Goal: Obtain resource: Download file/media

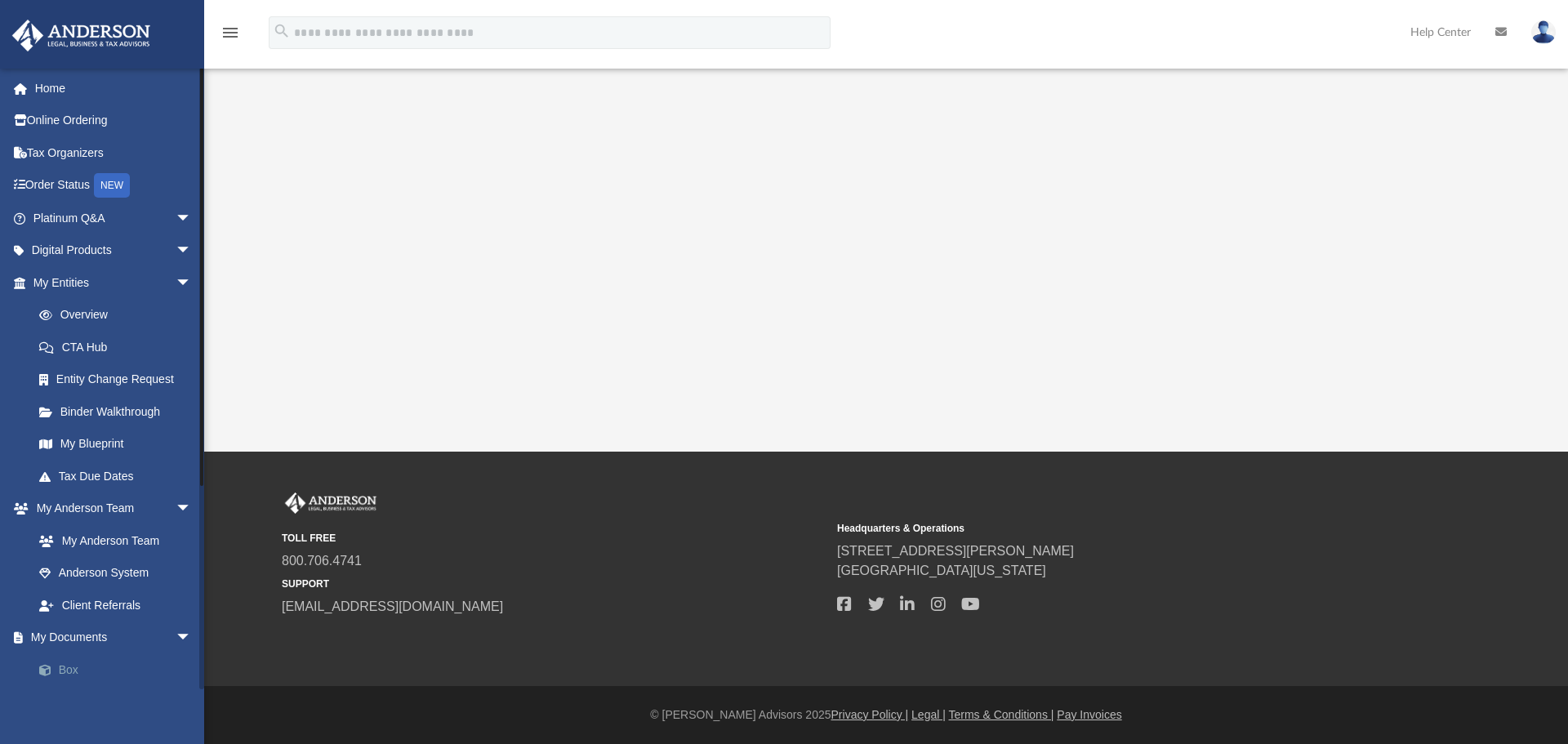
click at [55, 671] on span at bounding box center [54, 670] width 11 height 12
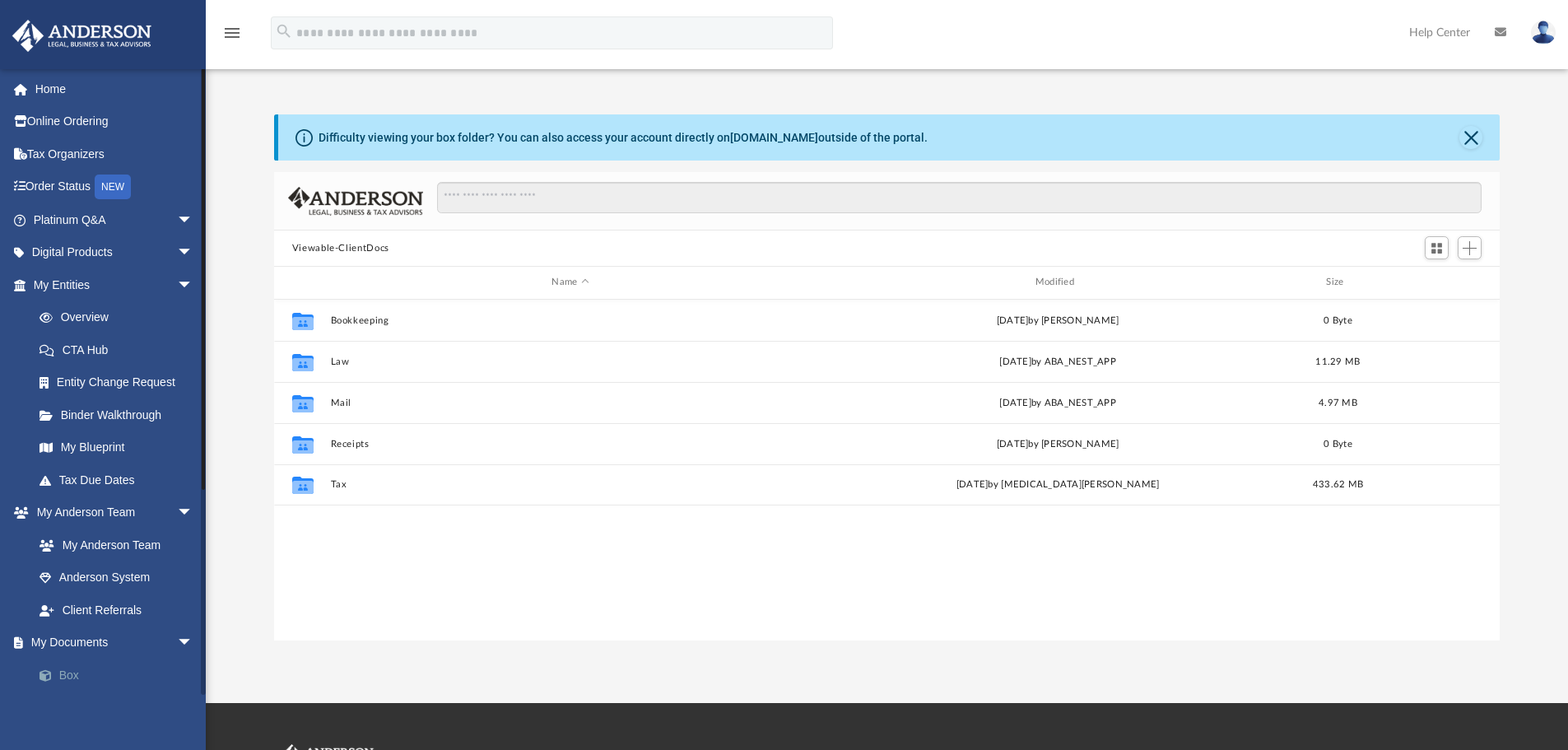
scroll to position [362, 1214]
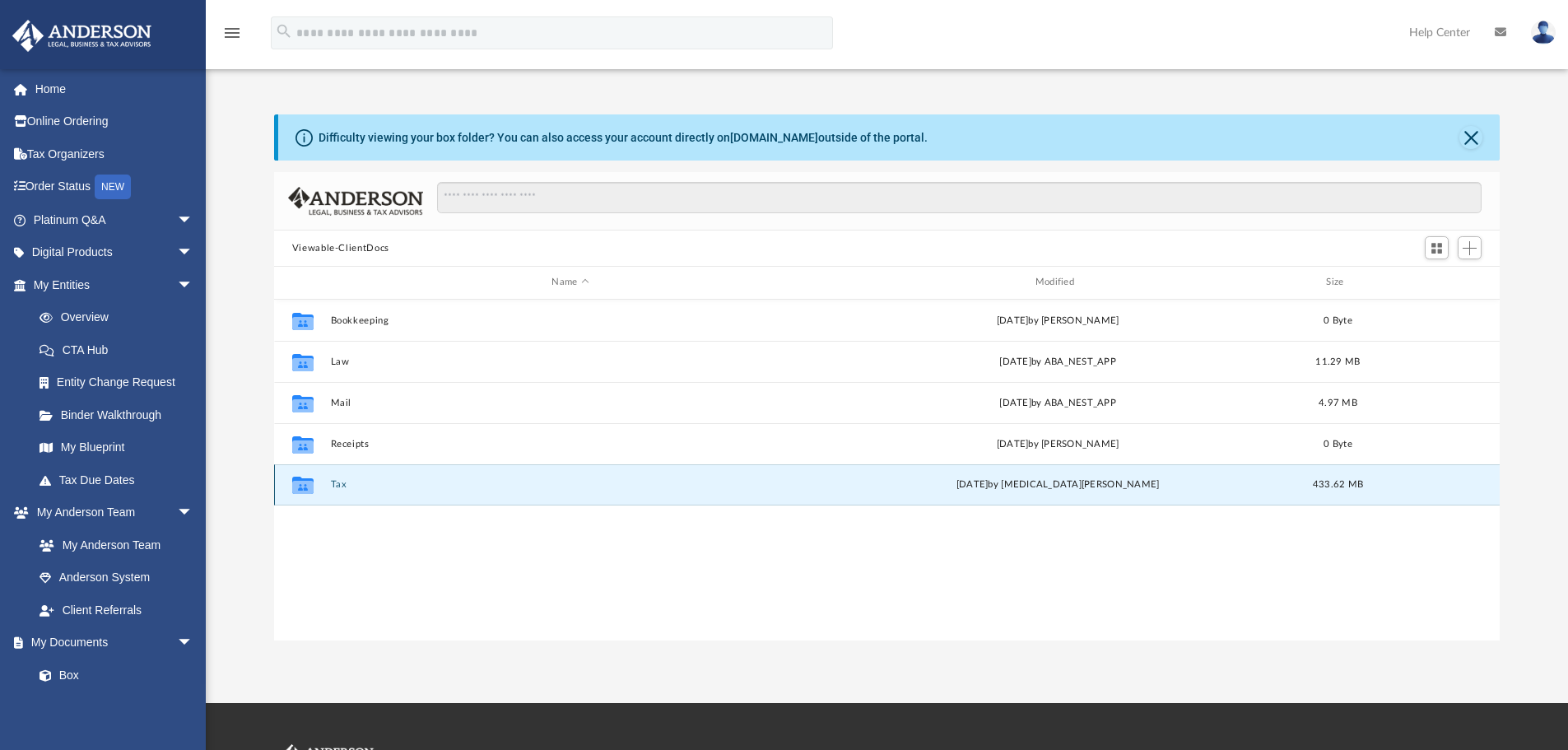
click at [337, 487] on button "Tax" at bounding box center [570, 485] width 480 height 11
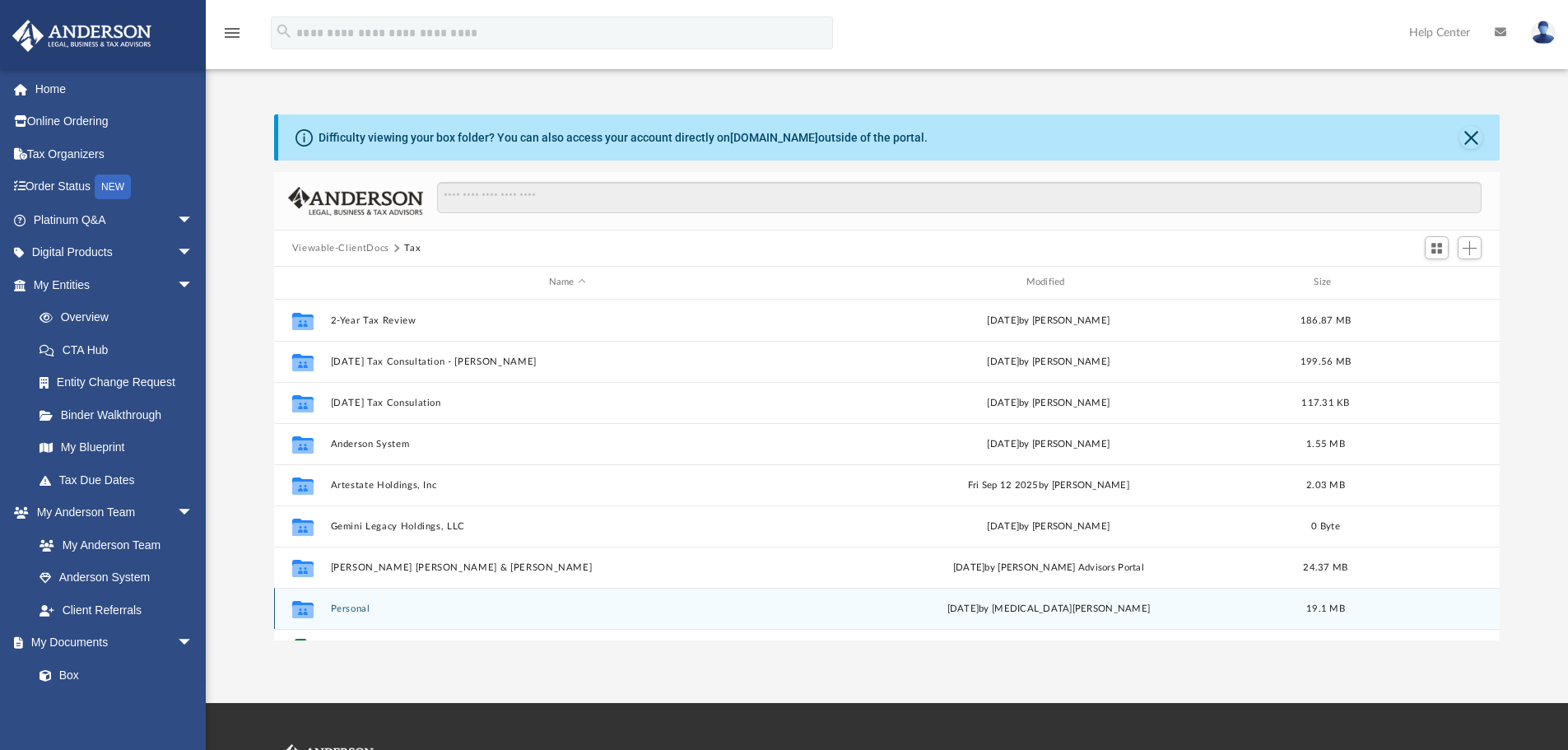
click at [348, 610] on button "Personal" at bounding box center [567, 609] width 474 height 11
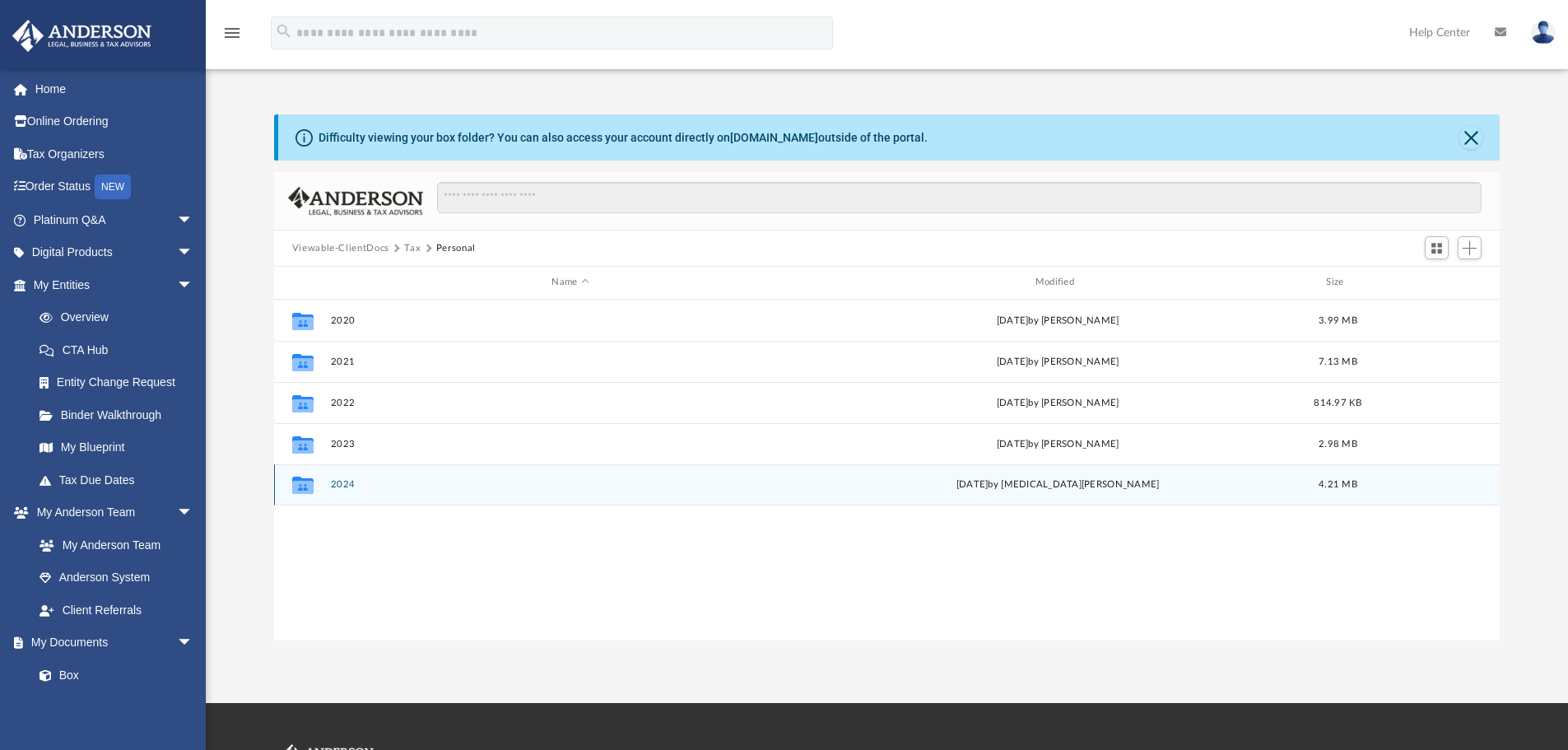
click at [344, 479] on div "Collaborated Folder 2024 [DATE] by [MEDICAL_DATA][PERSON_NAME] 4.21 MB" at bounding box center [887, 485] width 1226 height 42
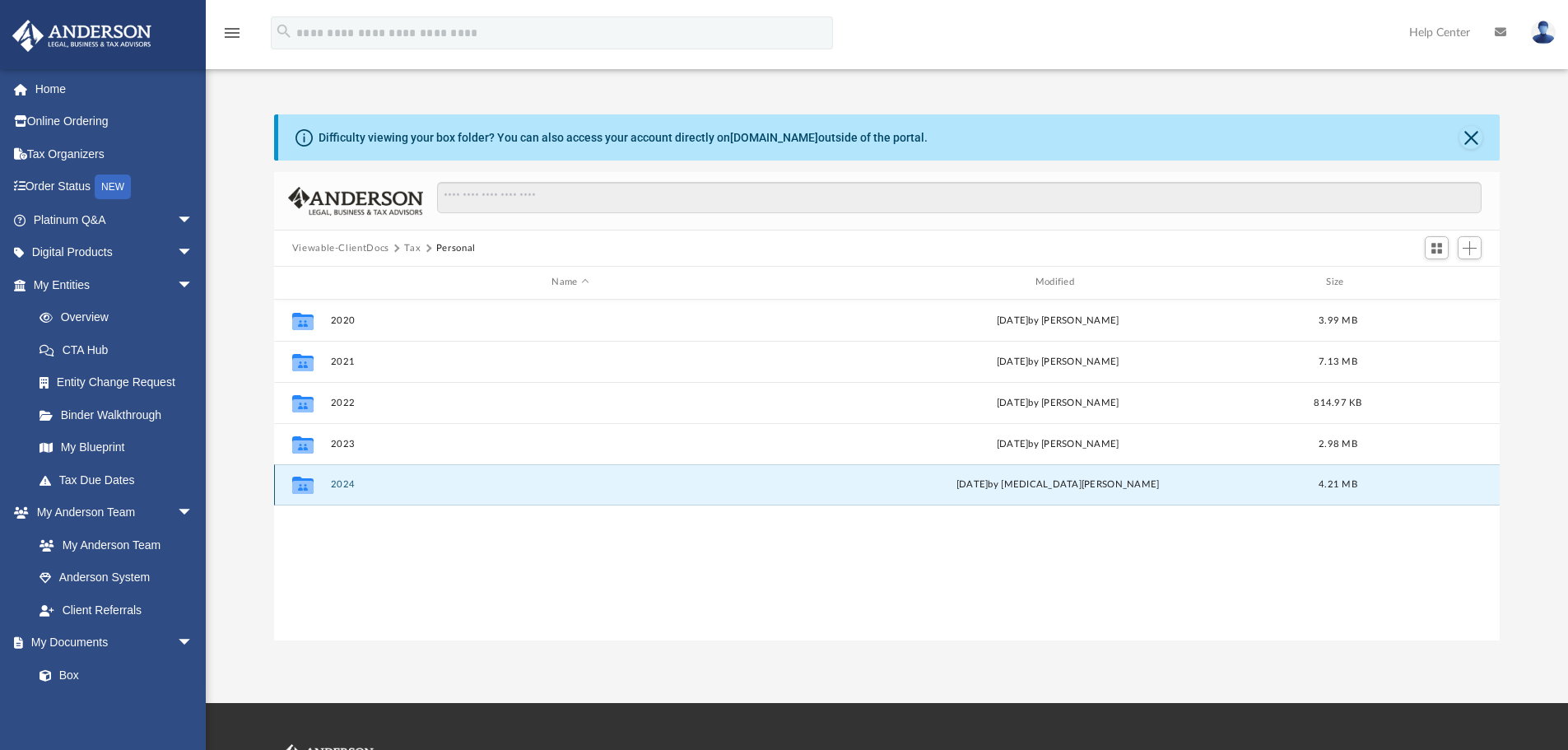
click at [344, 481] on button "2024" at bounding box center [570, 485] width 480 height 11
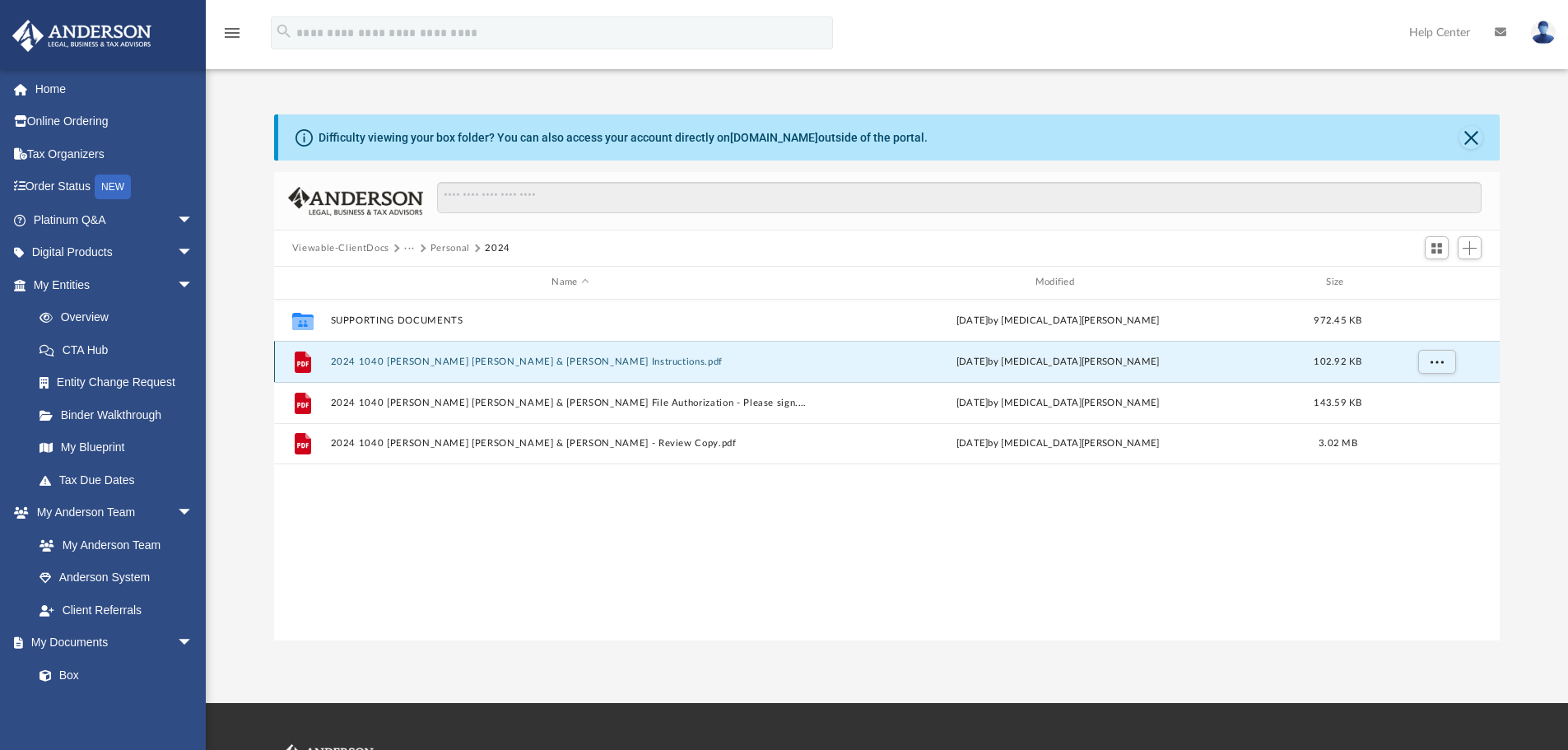
click at [451, 364] on button "2024 1040 [PERSON_NAME] [PERSON_NAME] & [PERSON_NAME] Instructions.pdf" at bounding box center [570, 362] width 480 height 11
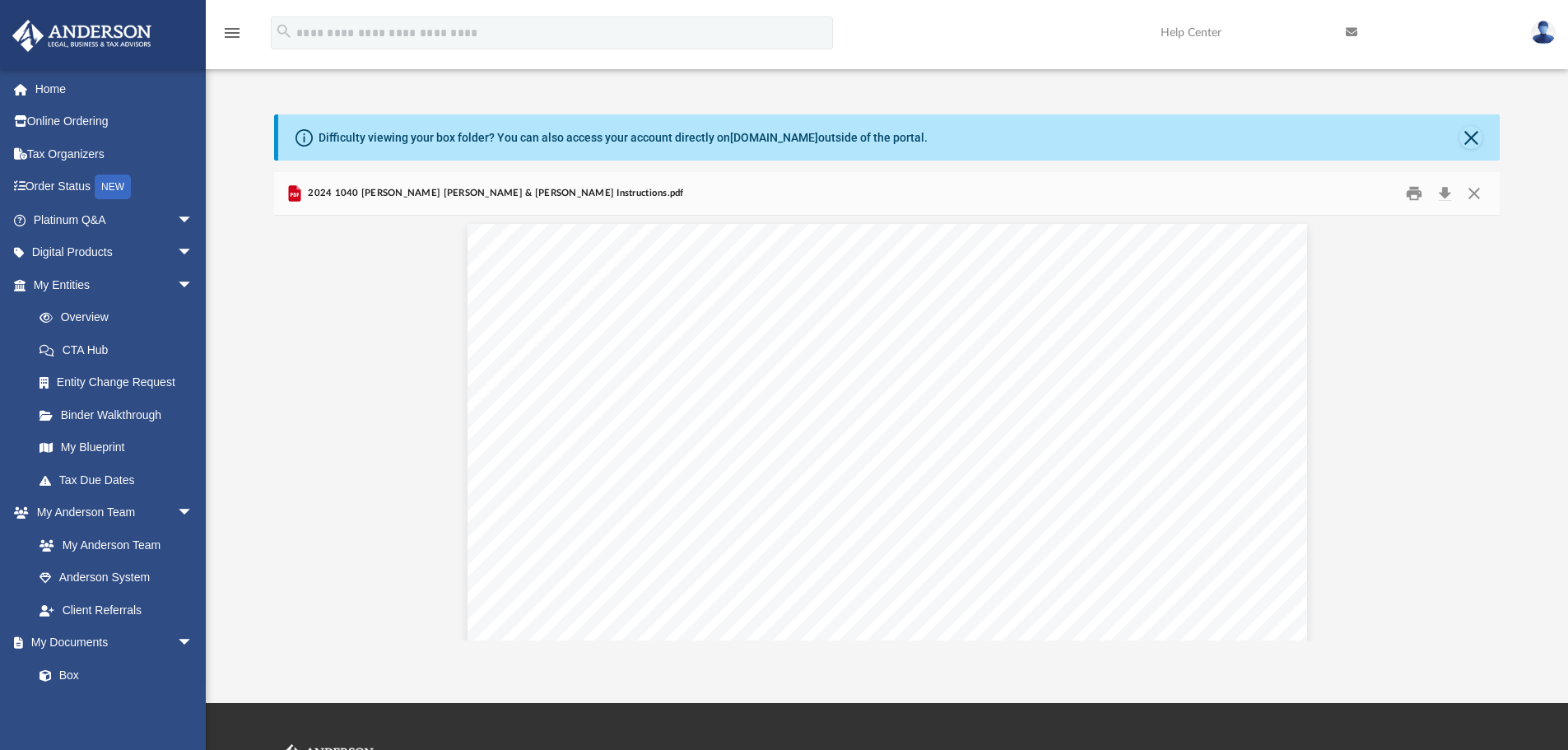
scroll to position [0, 0]
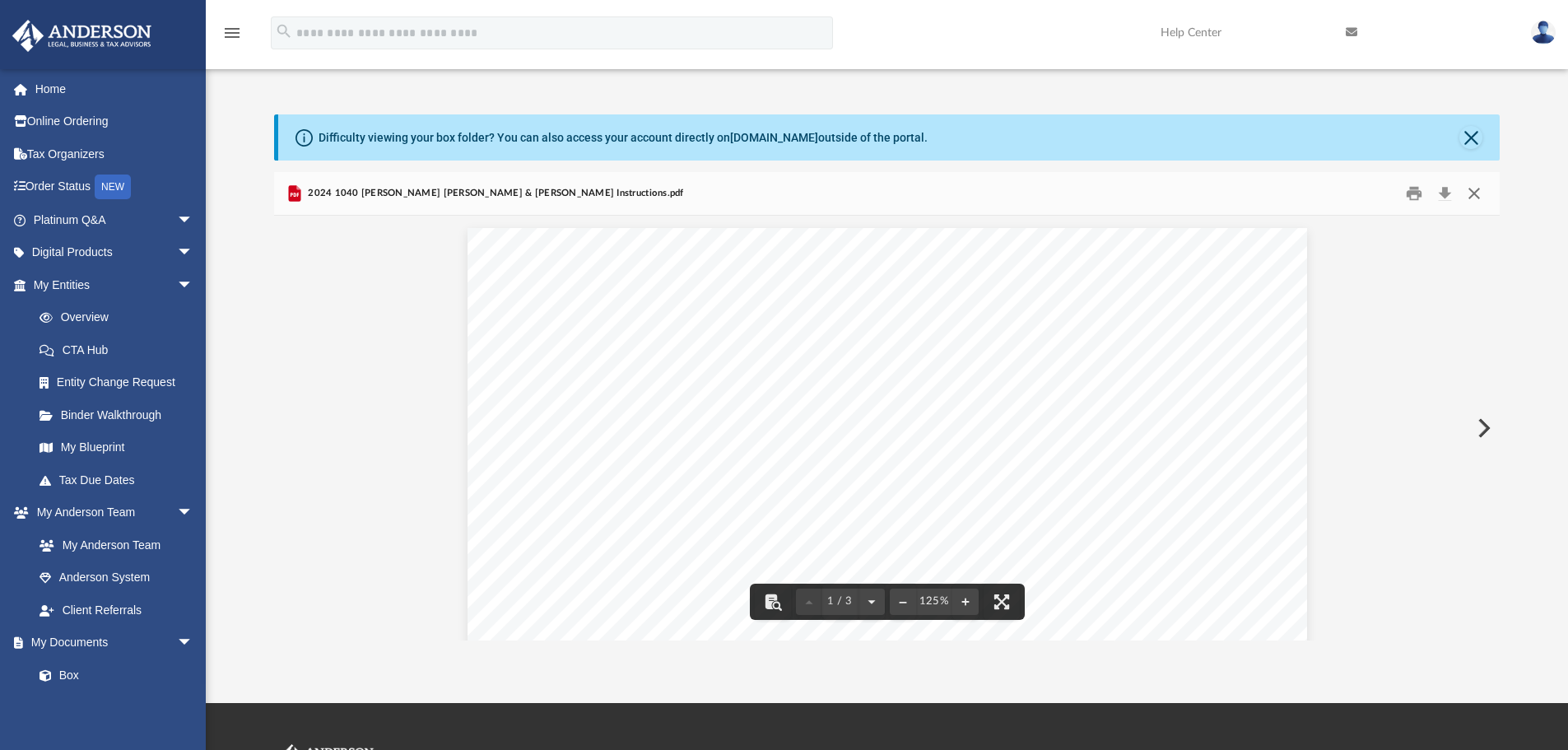
click at [1475, 196] on button "Close" at bounding box center [1474, 194] width 30 height 25
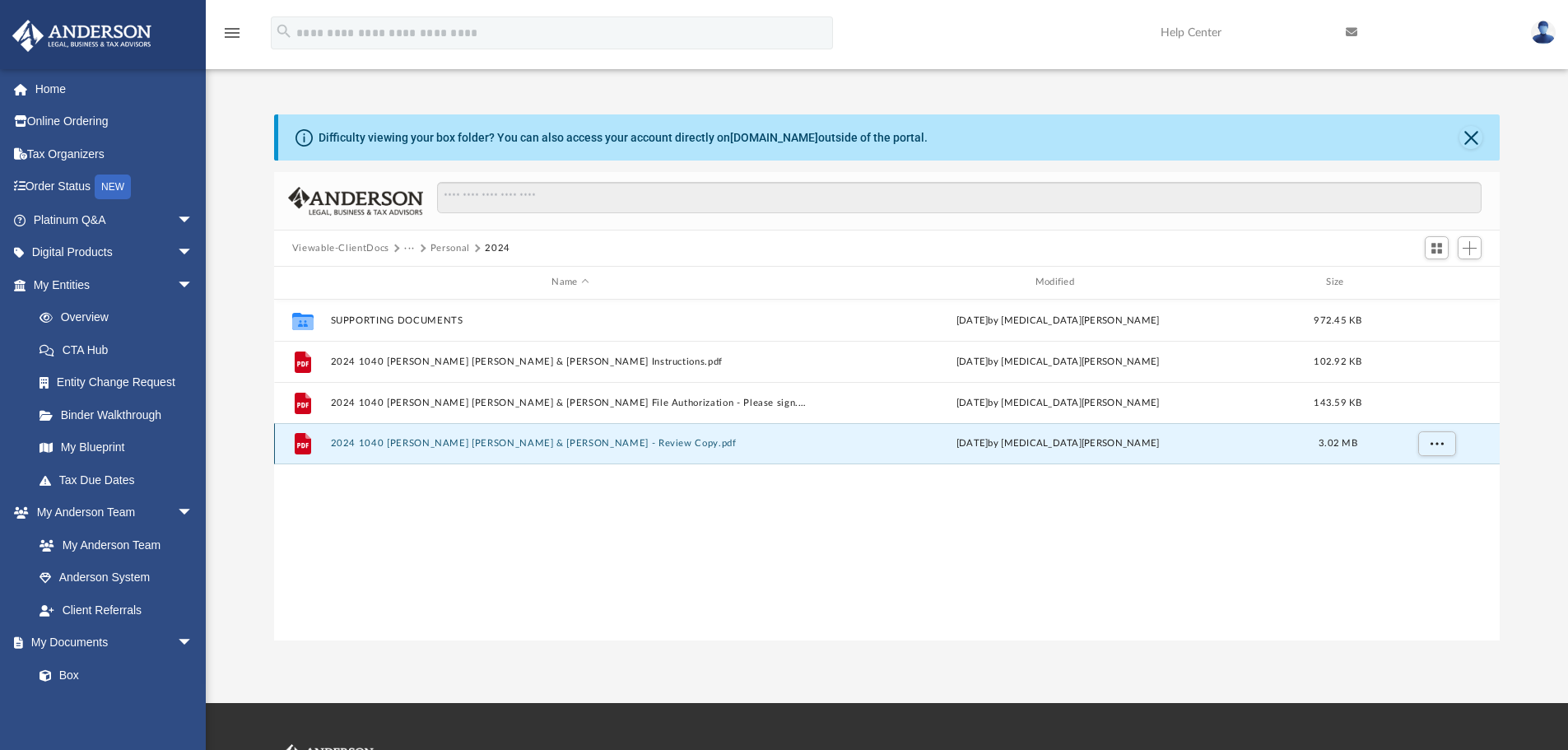
click at [532, 445] on button "2024 1040 [PERSON_NAME] [PERSON_NAME] & [PERSON_NAME] - Review Copy.pdf" at bounding box center [570, 443] width 480 height 11
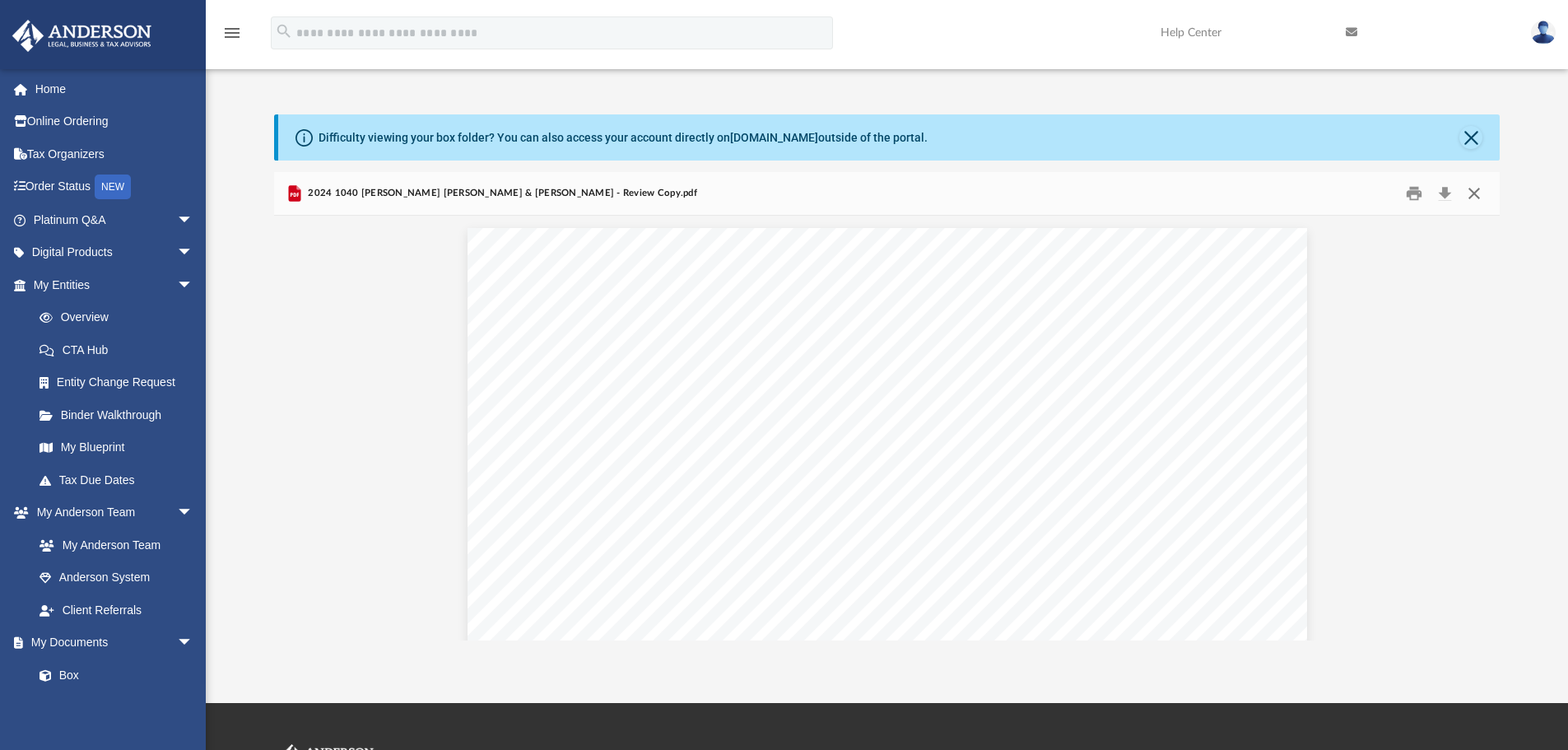
click at [1477, 197] on button "Close" at bounding box center [1474, 194] width 30 height 25
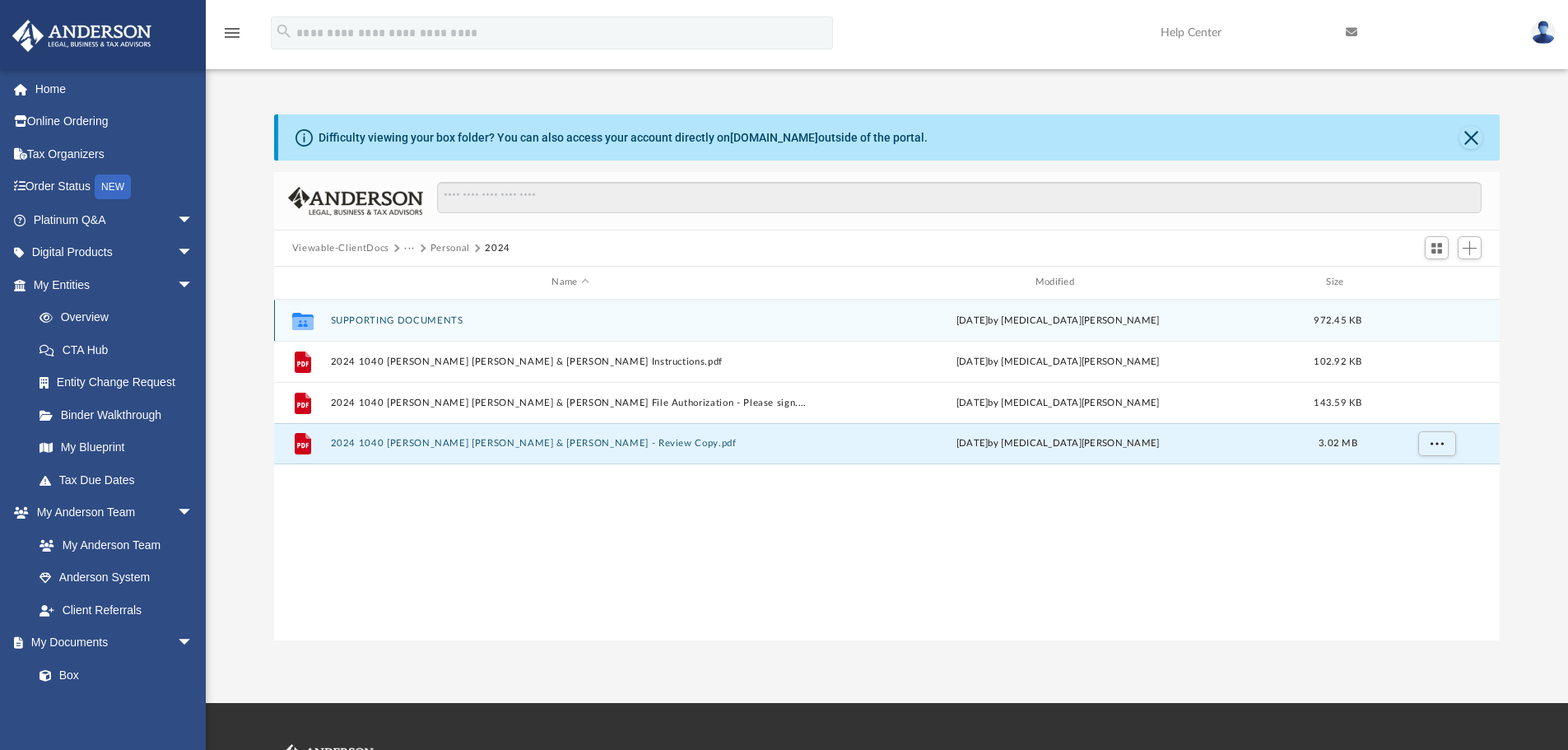
click at [392, 318] on button "SUPPORTING DOCUMENTS" at bounding box center [570, 321] width 480 height 11
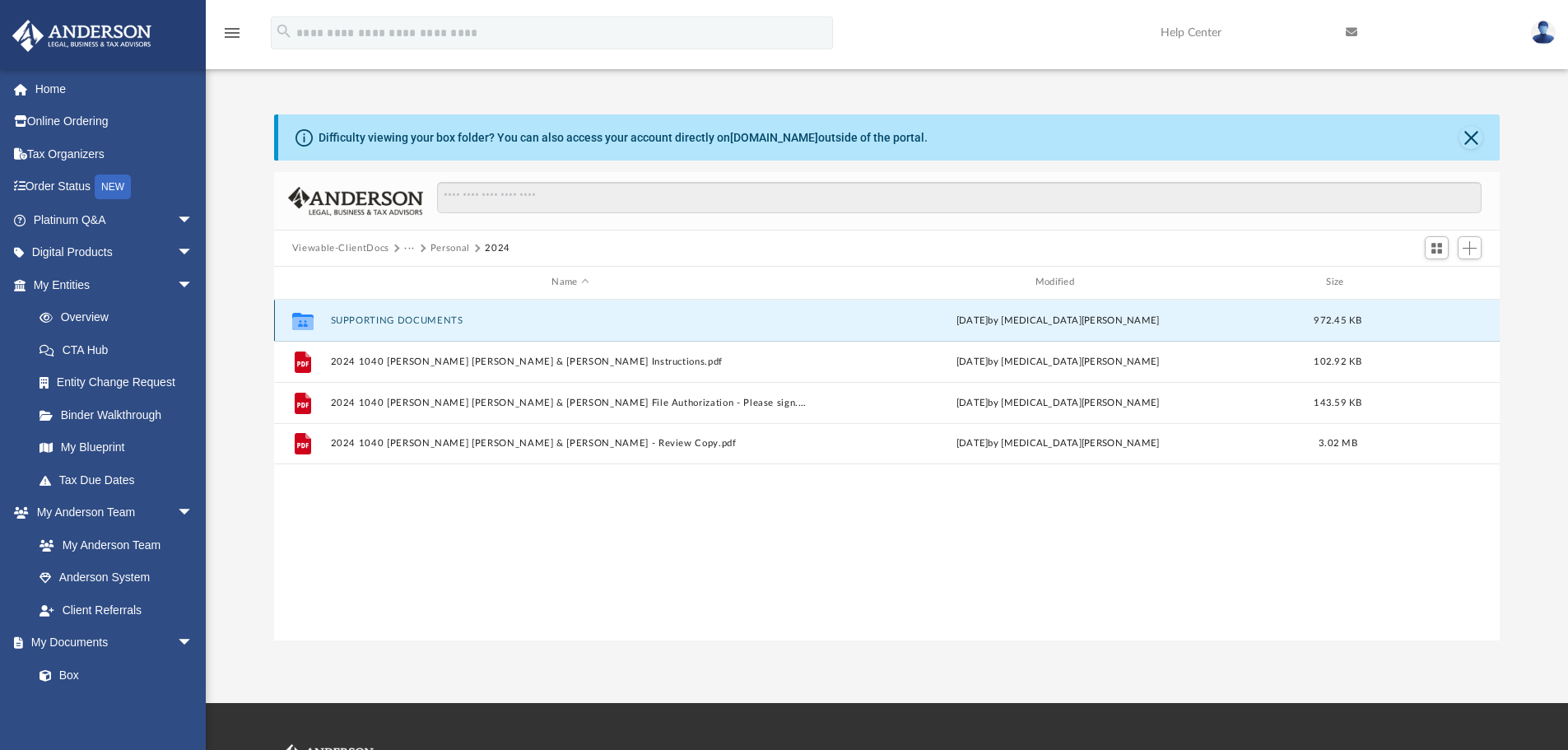
click at [392, 318] on button "SUPPORTING DOCUMENTS" at bounding box center [570, 321] width 480 height 11
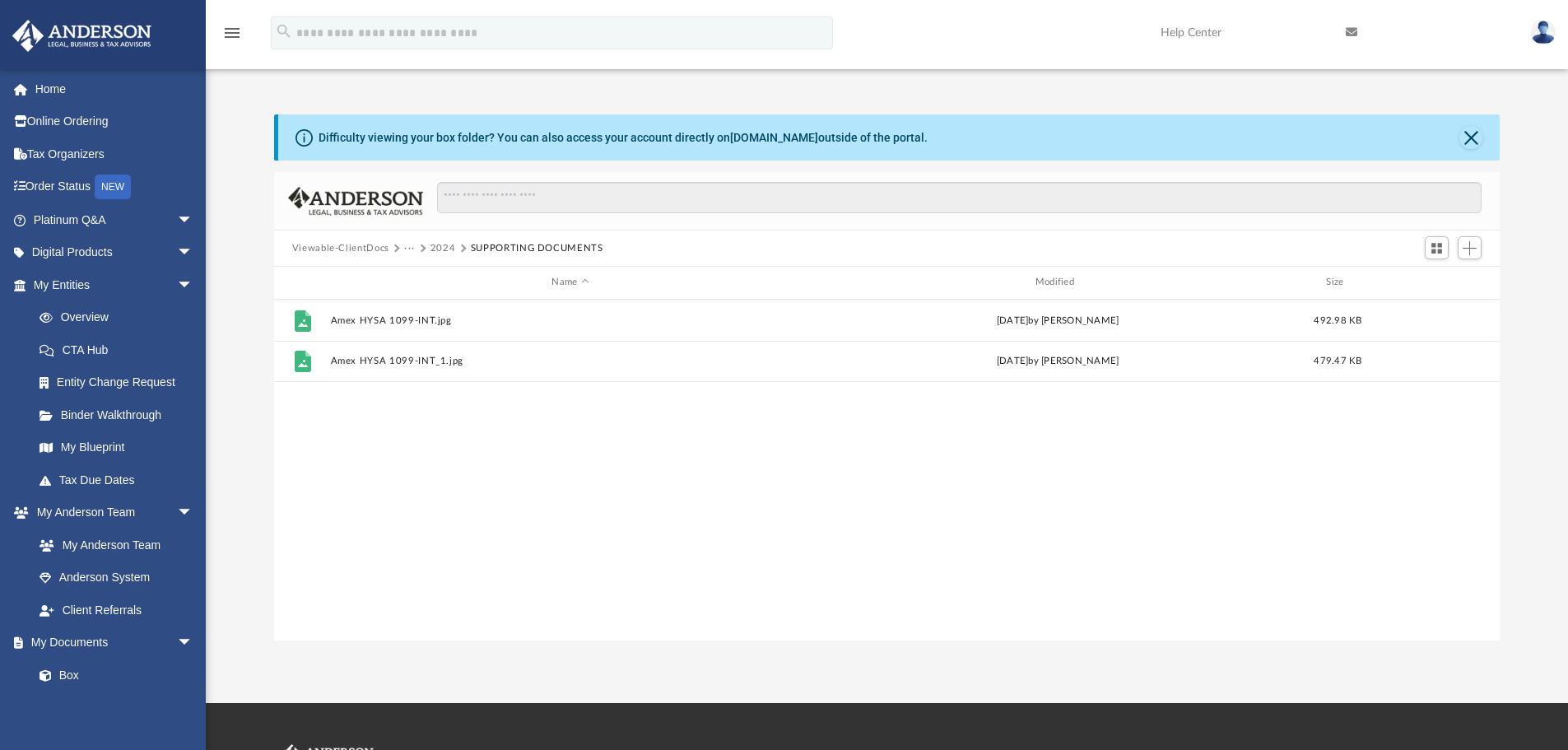
click at [439, 250] on button "2024" at bounding box center [443, 249] width 25 height 14
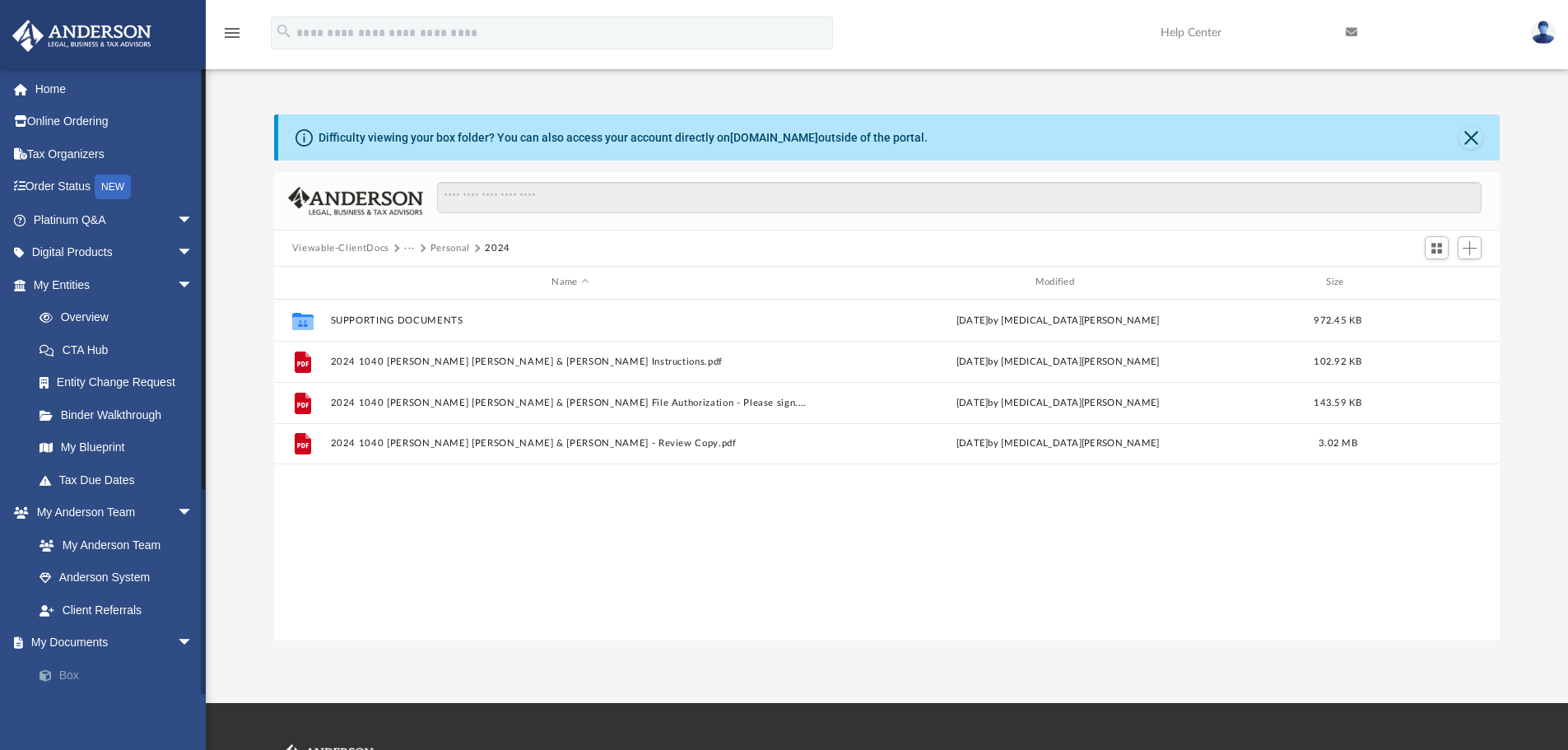
click at [72, 678] on link "Box" at bounding box center [120, 675] width 195 height 33
click at [454, 247] on button "Personal" at bounding box center [450, 249] width 40 height 14
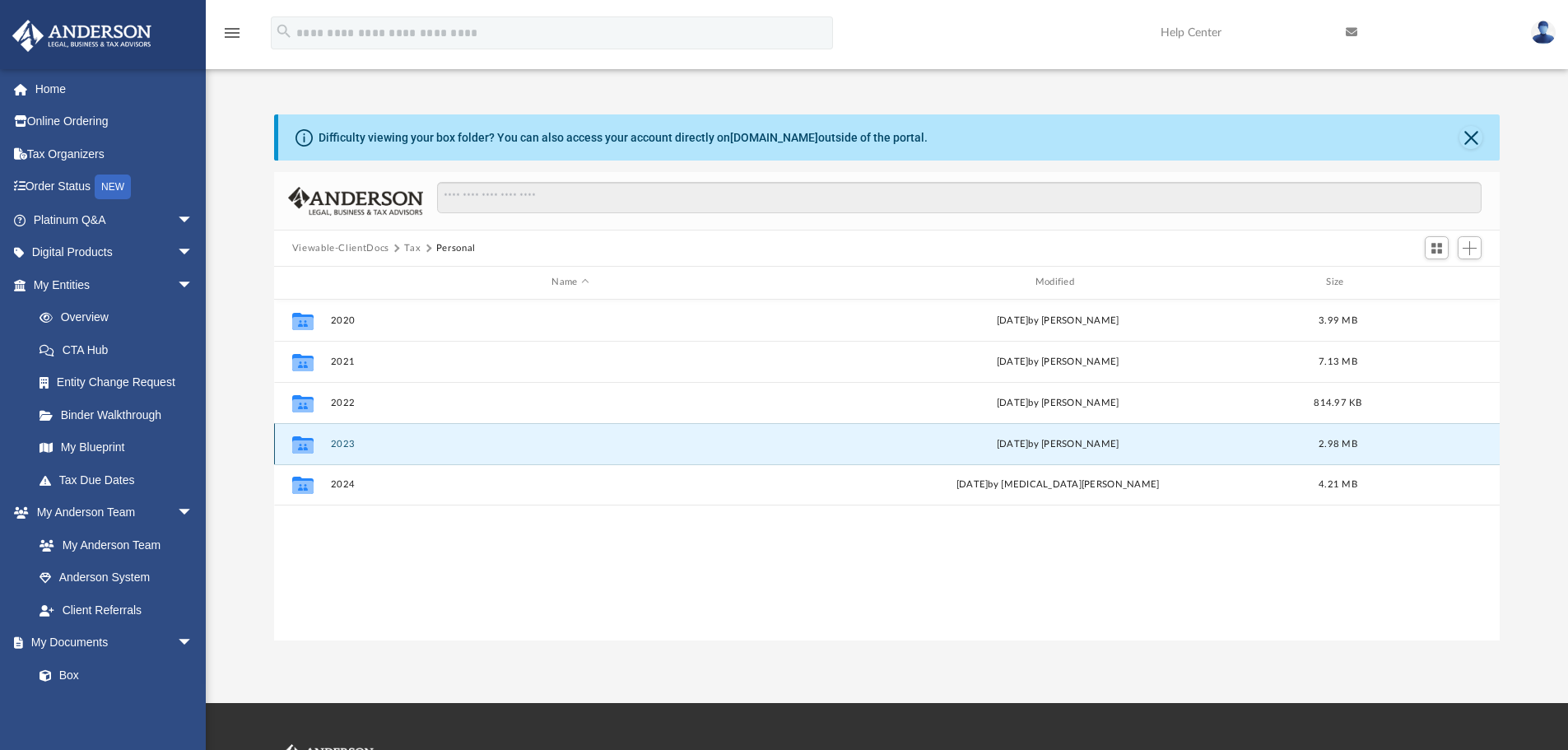
click at [346, 443] on button "2023" at bounding box center [570, 444] width 480 height 11
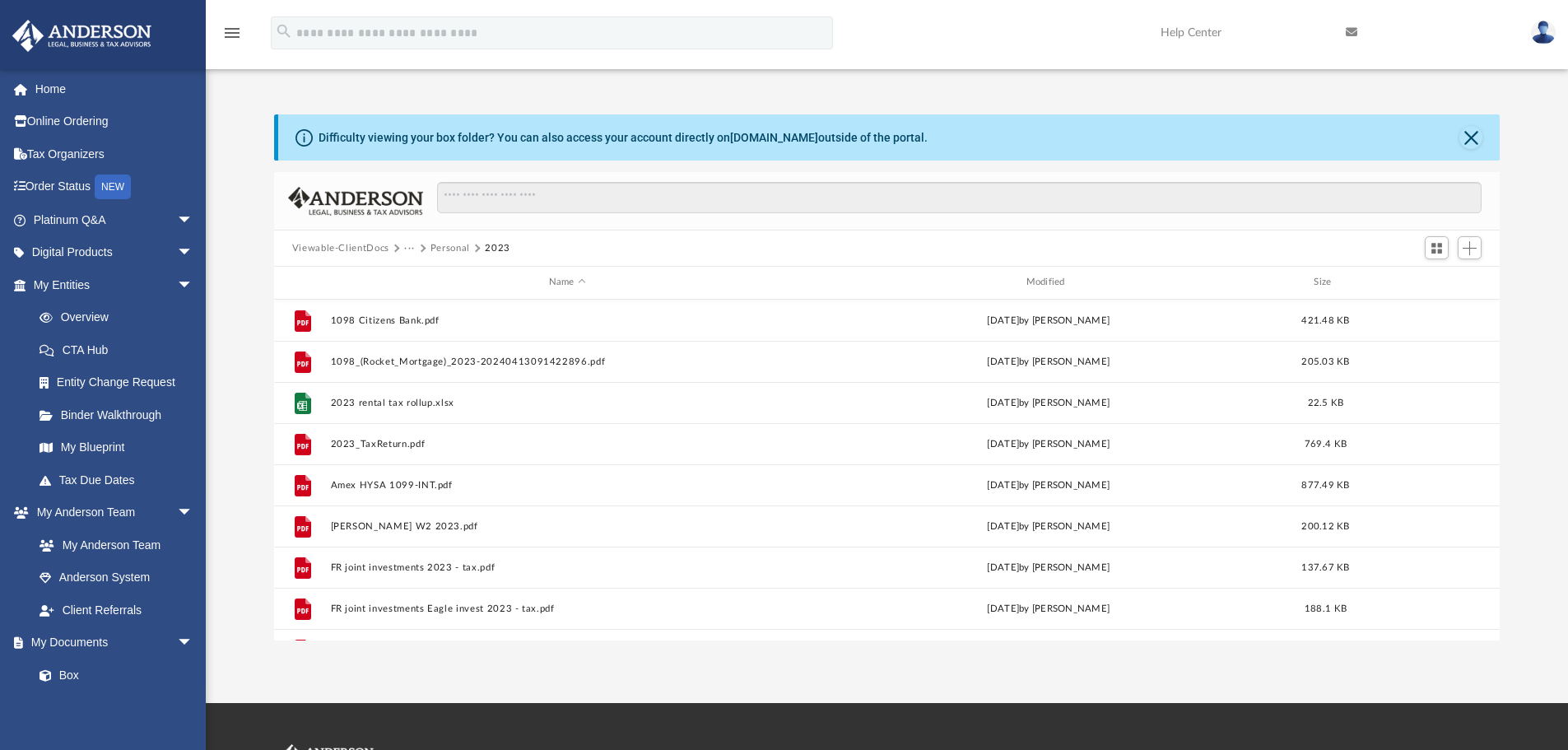
click at [449, 245] on button "Personal" at bounding box center [450, 249] width 40 height 14
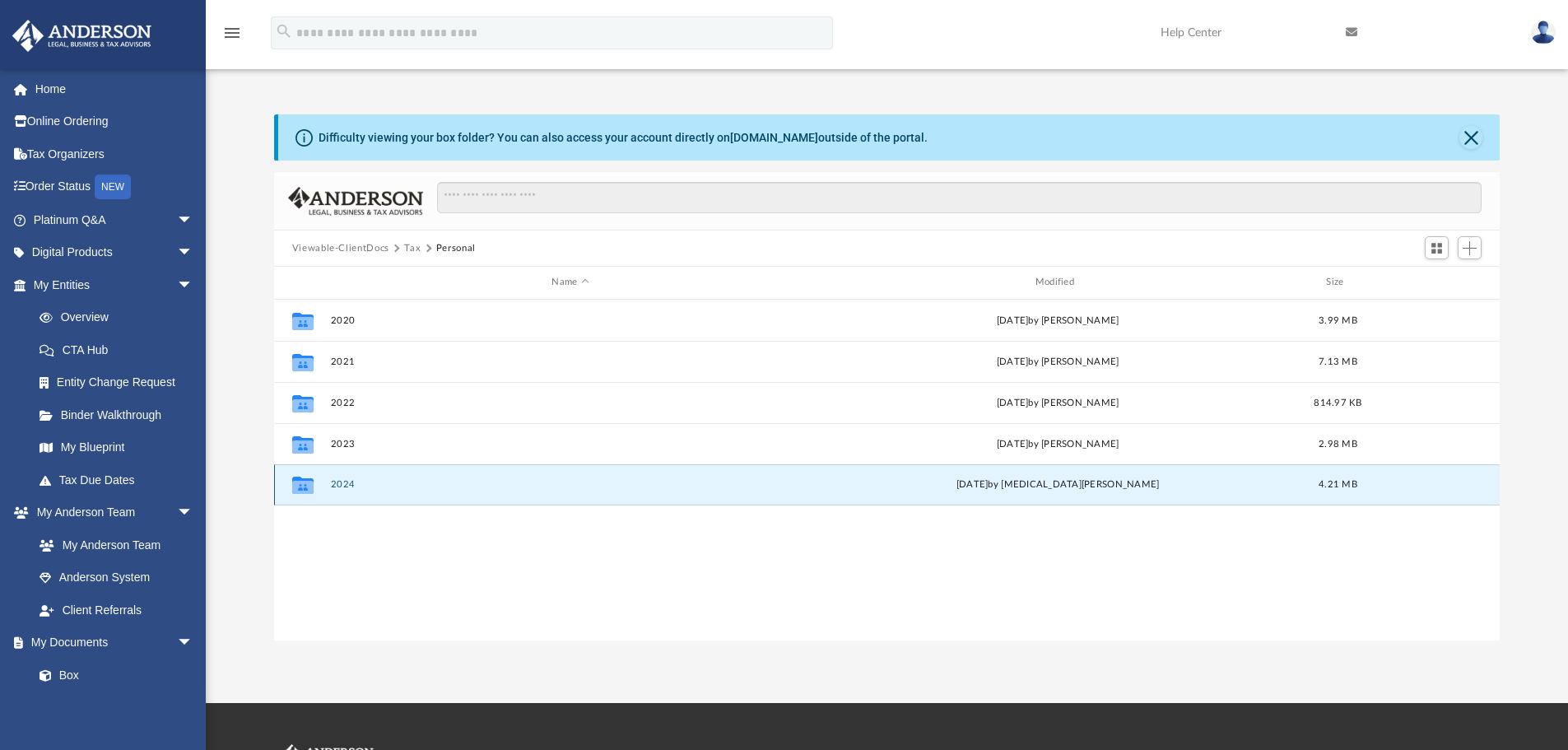
click at [342, 485] on button "2024" at bounding box center [570, 485] width 480 height 11
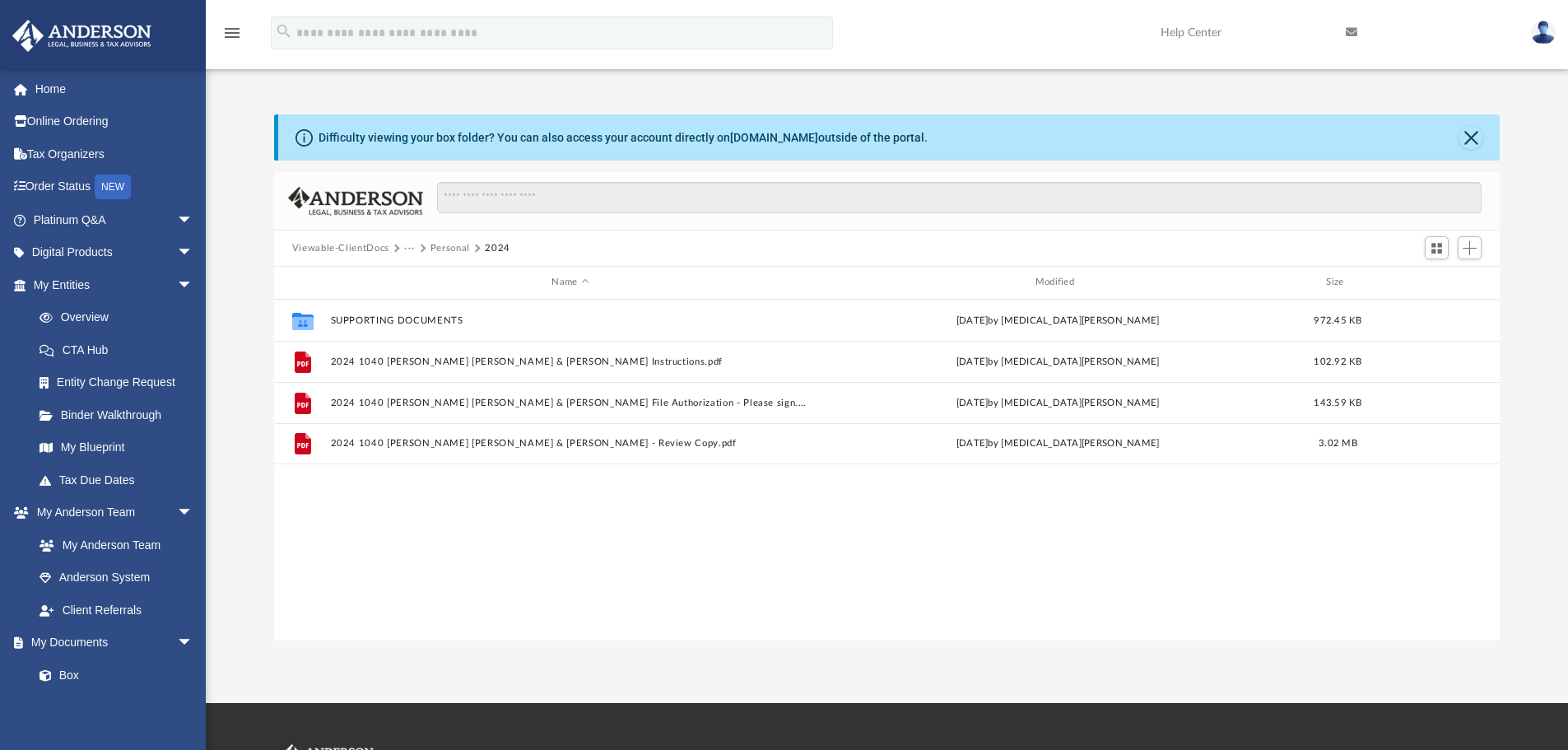
click at [322, 252] on button "Viewable-ClientDocs" at bounding box center [340, 249] width 97 height 14
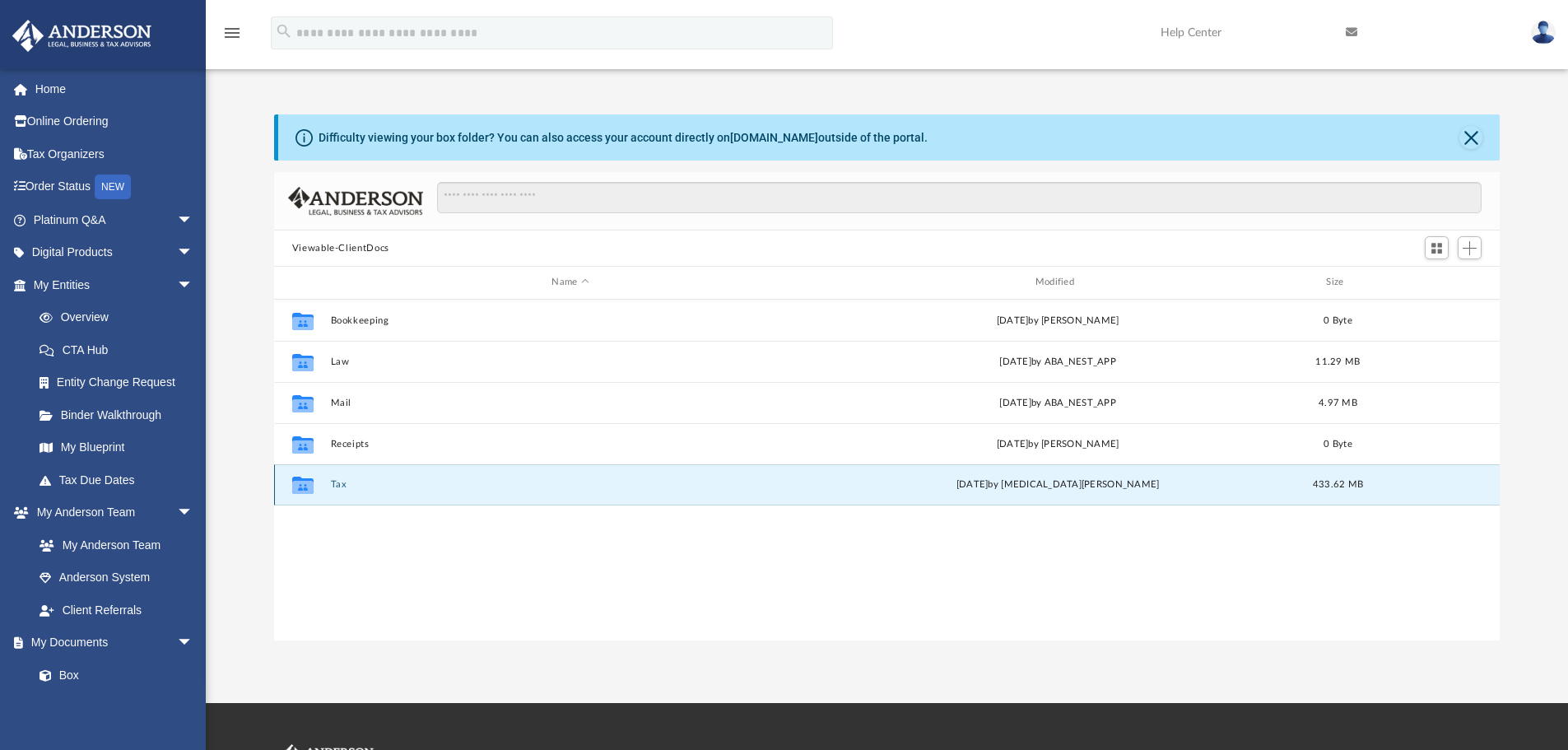
click at [338, 487] on button "Tax" at bounding box center [570, 485] width 480 height 11
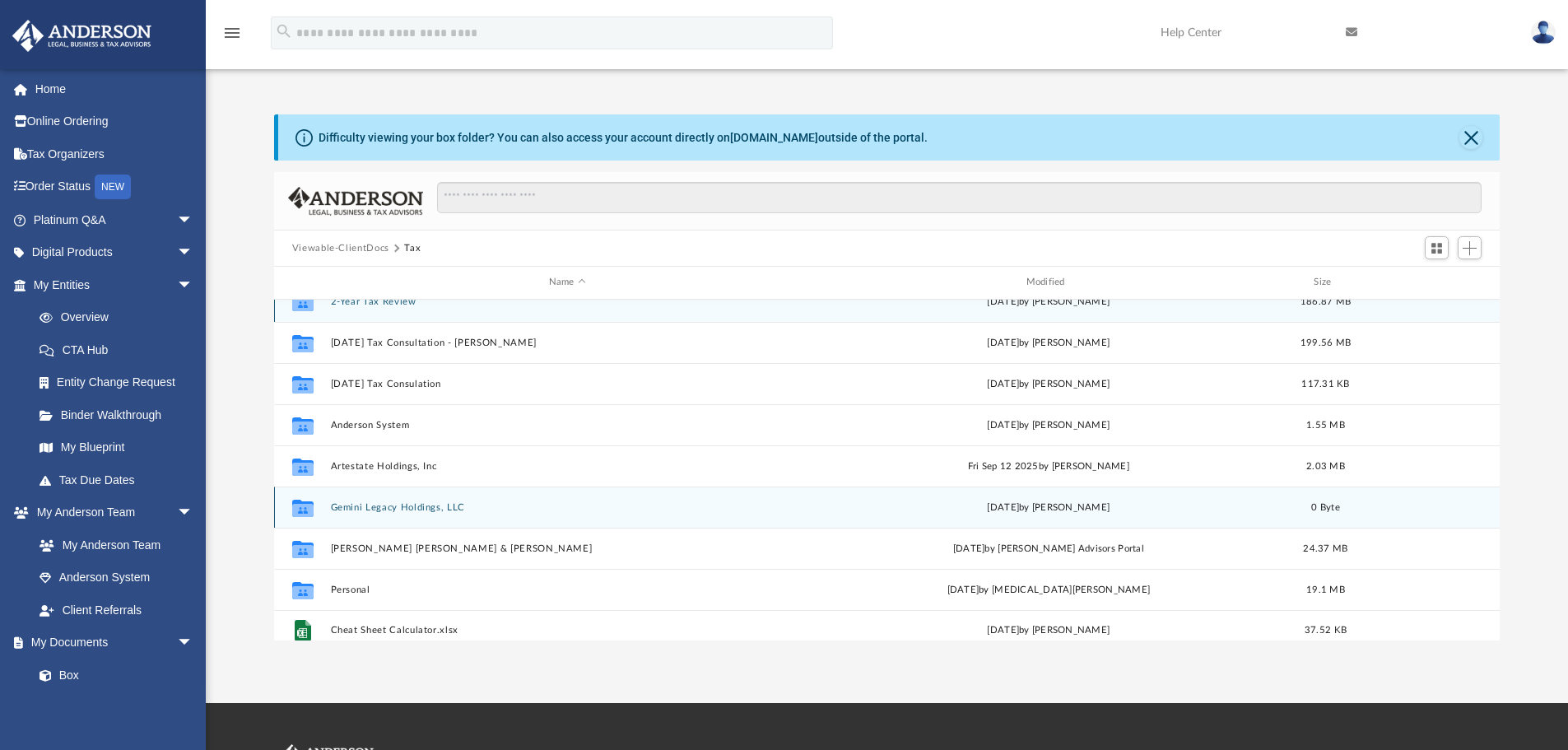
scroll to position [30, 0]
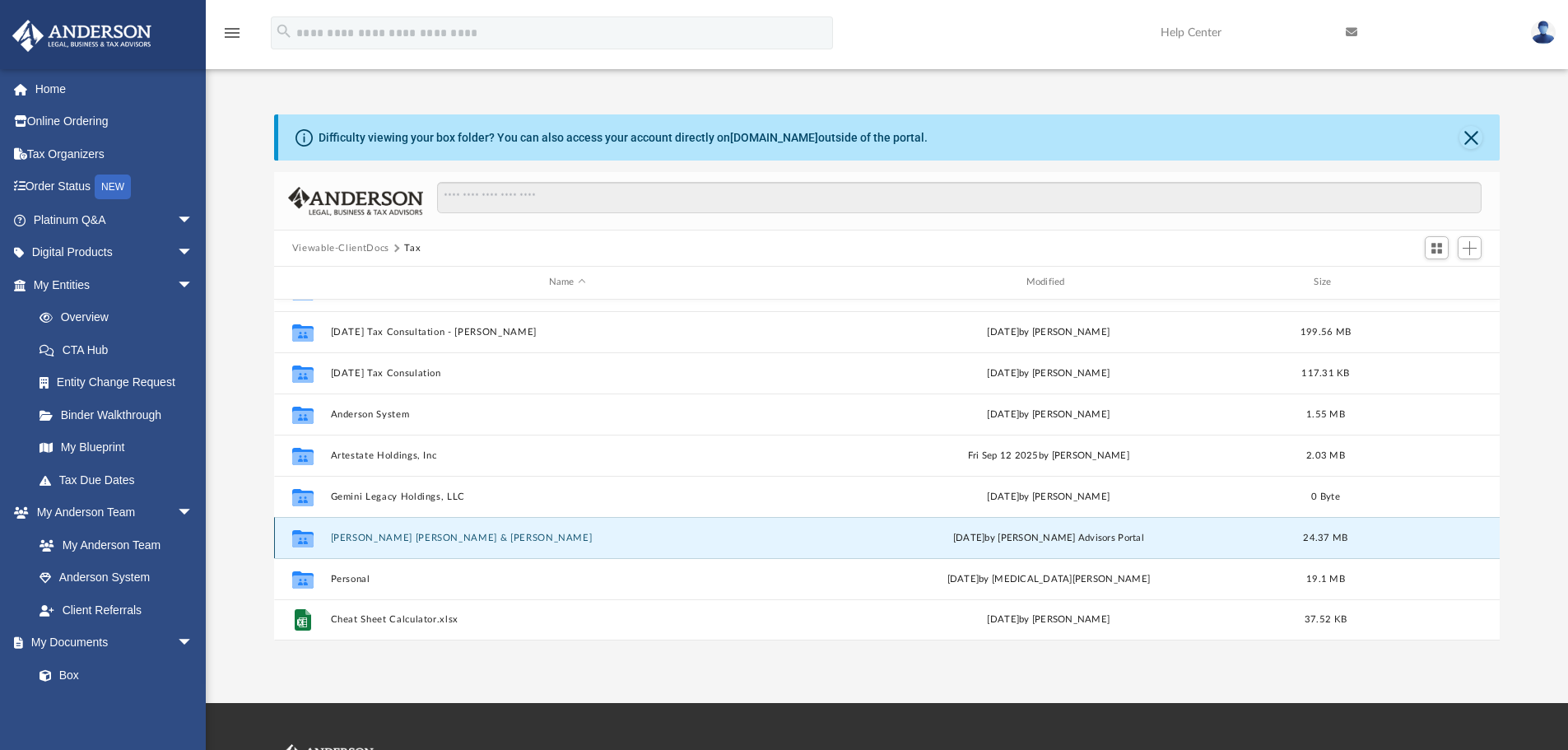
click at [481, 541] on button "[PERSON_NAME] [PERSON_NAME] & [PERSON_NAME]" at bounding box center [567, 538] width 474 height 11
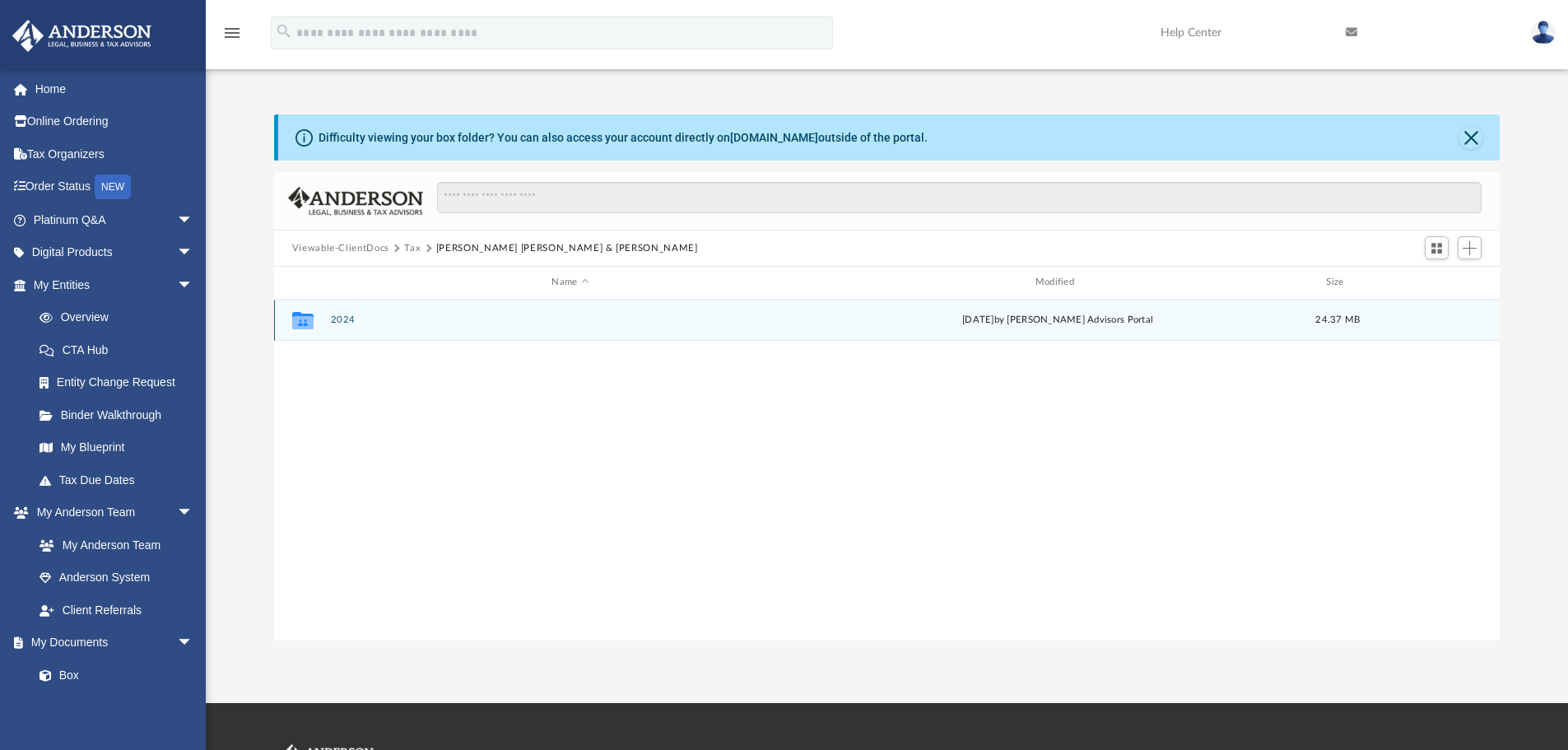
scroll to position [0, 0]
click at [343, 317] on button "2024" at bounding box center [570, 320] width 480 height 11
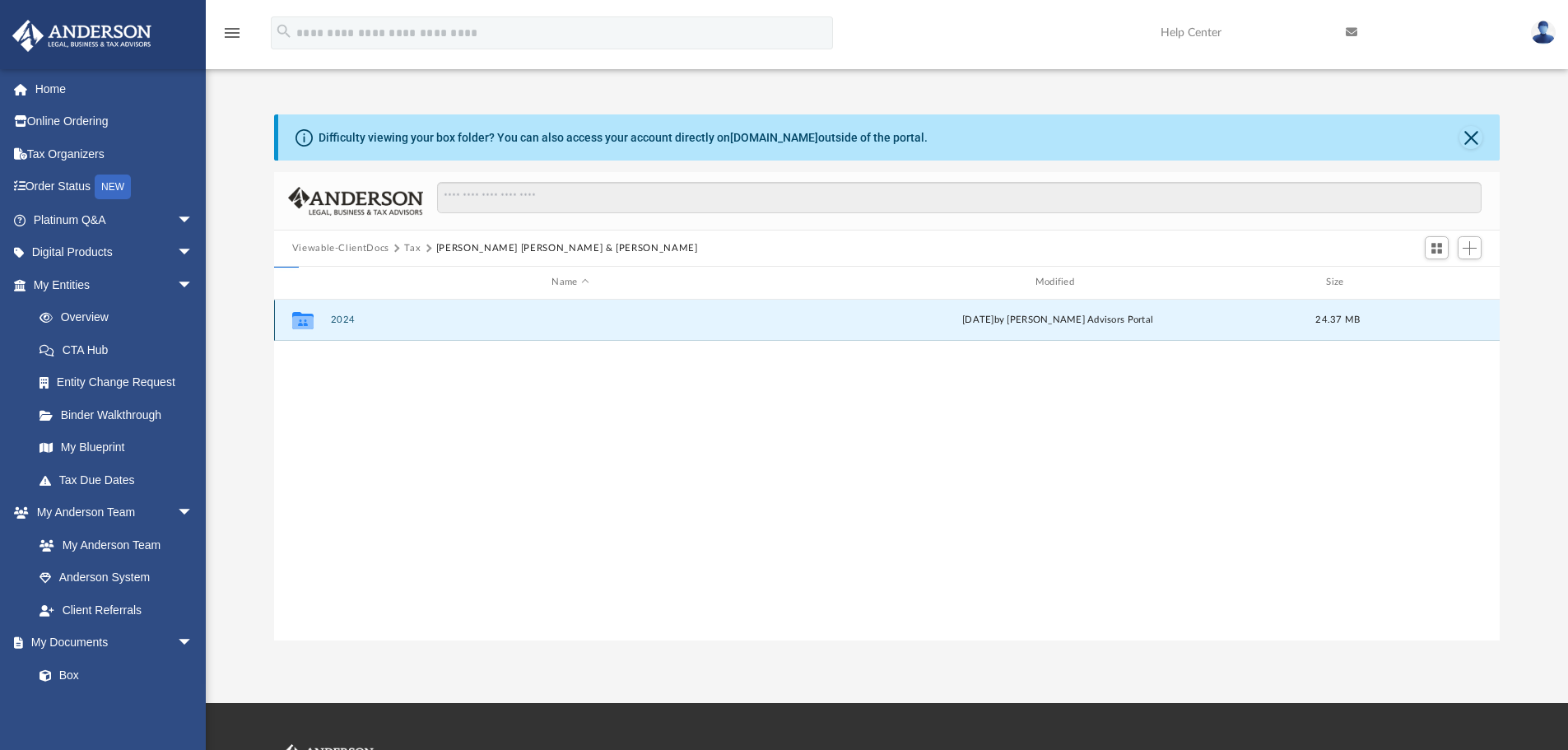
click at [343, 317] on button "2024" at bounding box center [570, 320] width 480 height 11
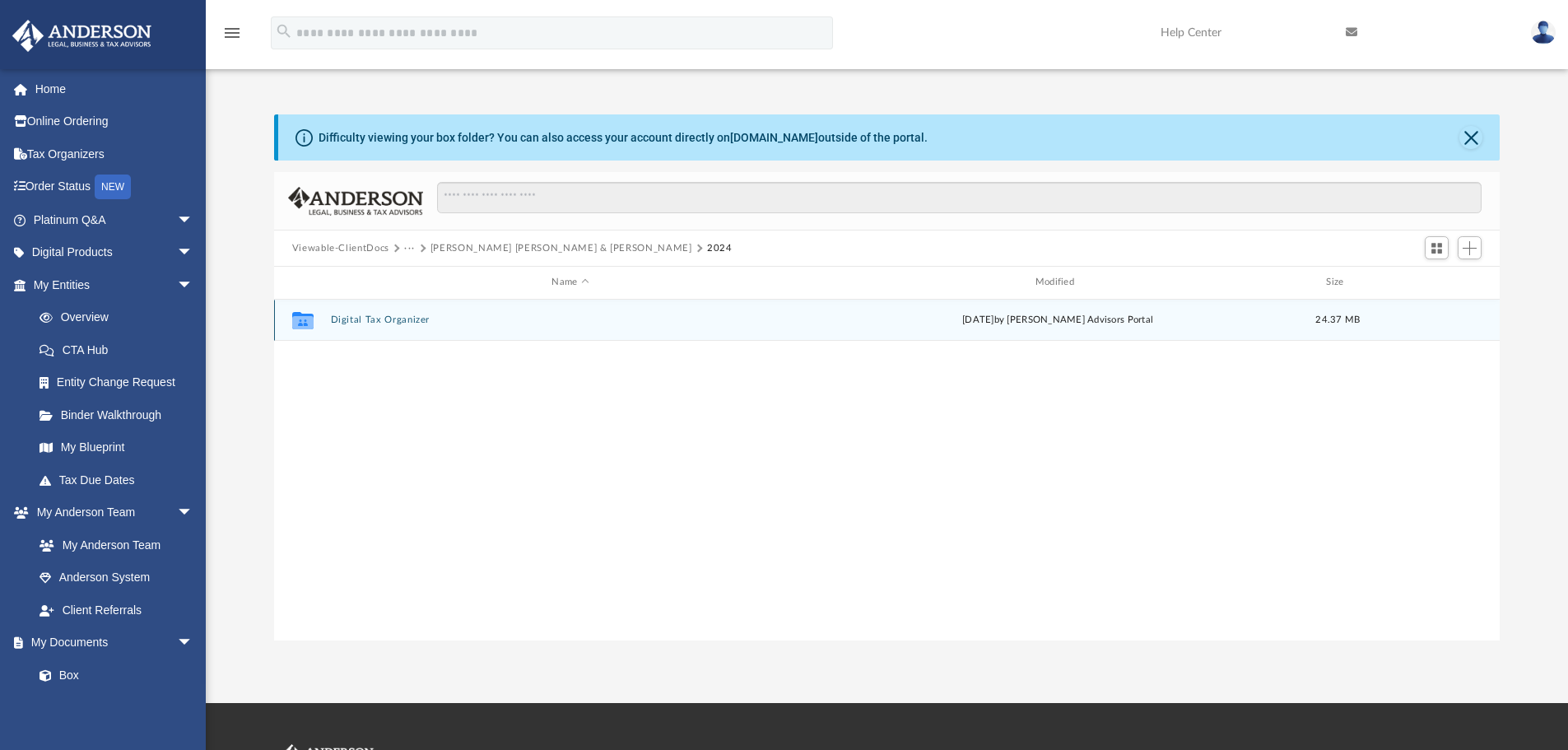
click at [346, 318] on button "Digital Tax Organizer" at bounding box center [570, 320] width 480 height 11
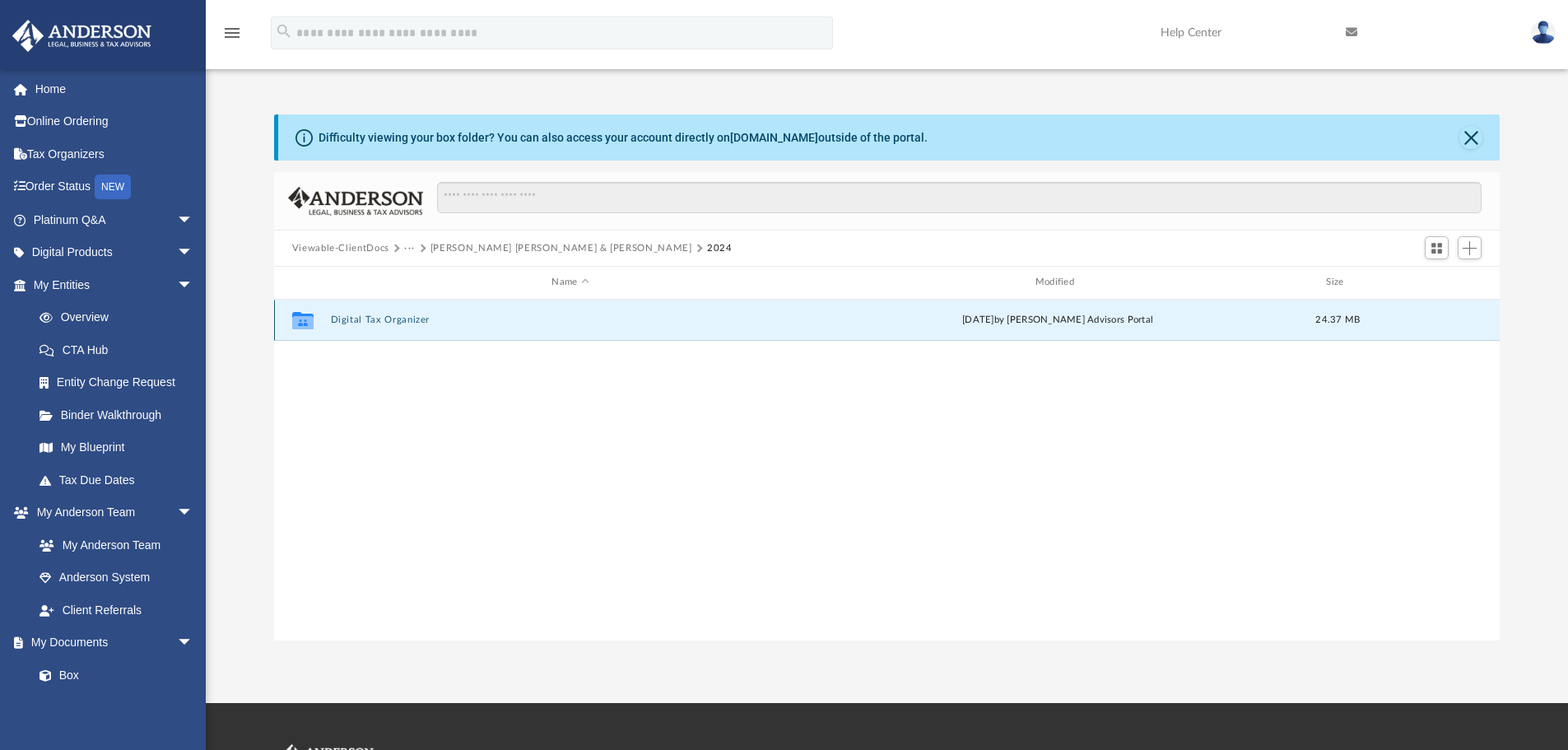
click at [346, 318] on button "Digital Tax Organizer" at bounding box center [570, 320] width 480 height 11
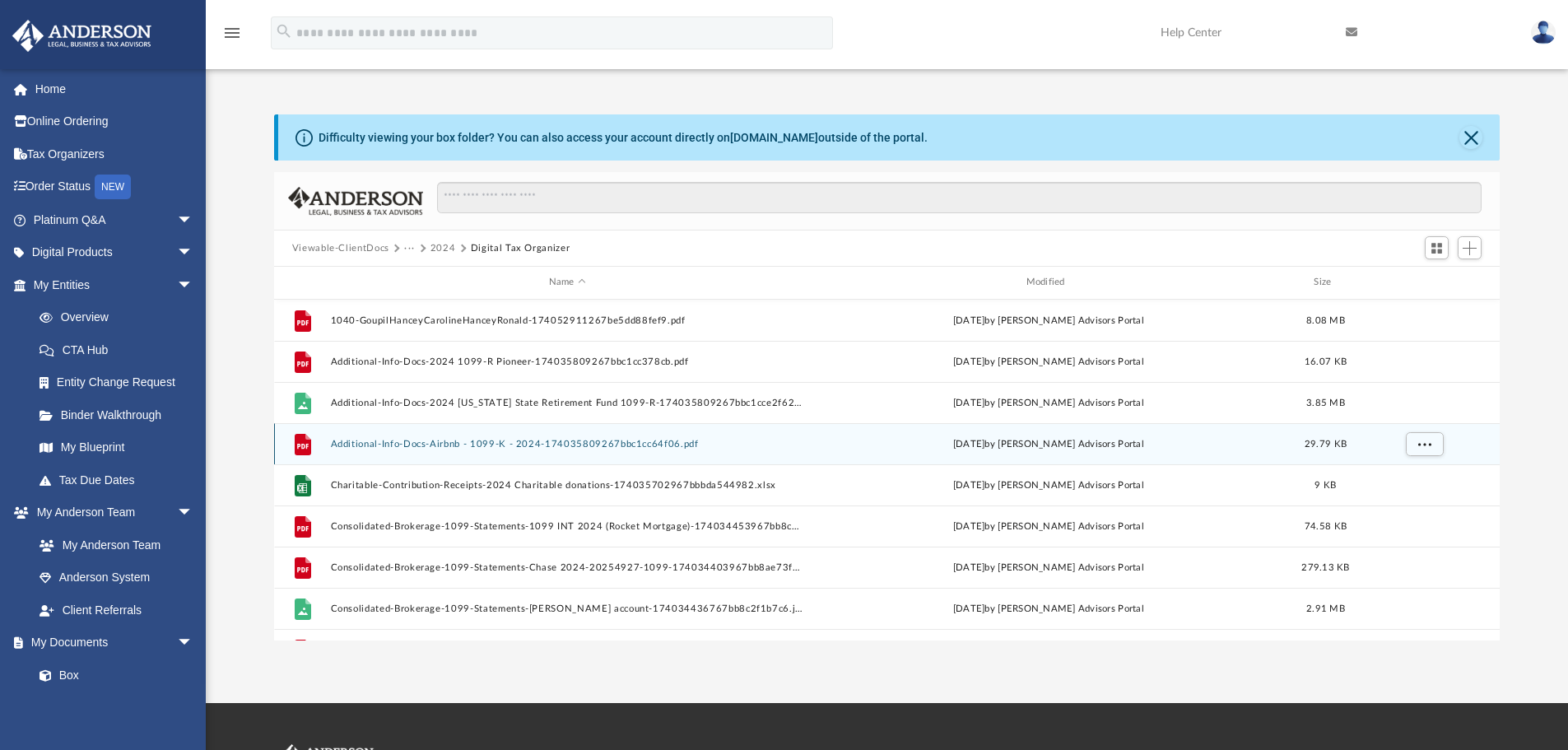
click at [792, 461] on div "File Additional-Info-Docs-Airbnb - 1099-K - 2024-174035809267bbc1cc64f06.pdf [D…" at bounding box center [887, 444] width 1226 height 42
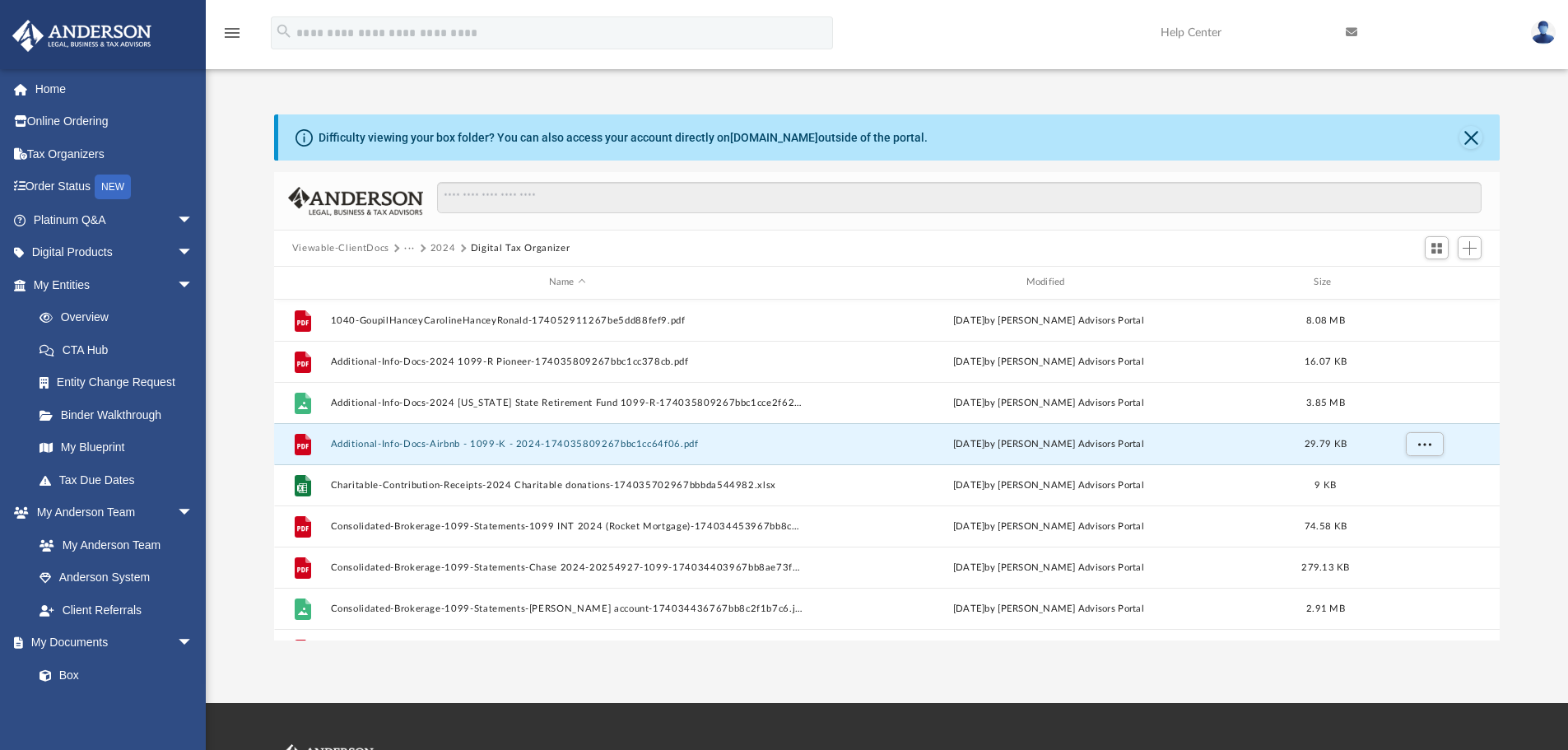
click at [445, 248] on button "2024" at bounding box center [443, 249] width 25 height 14
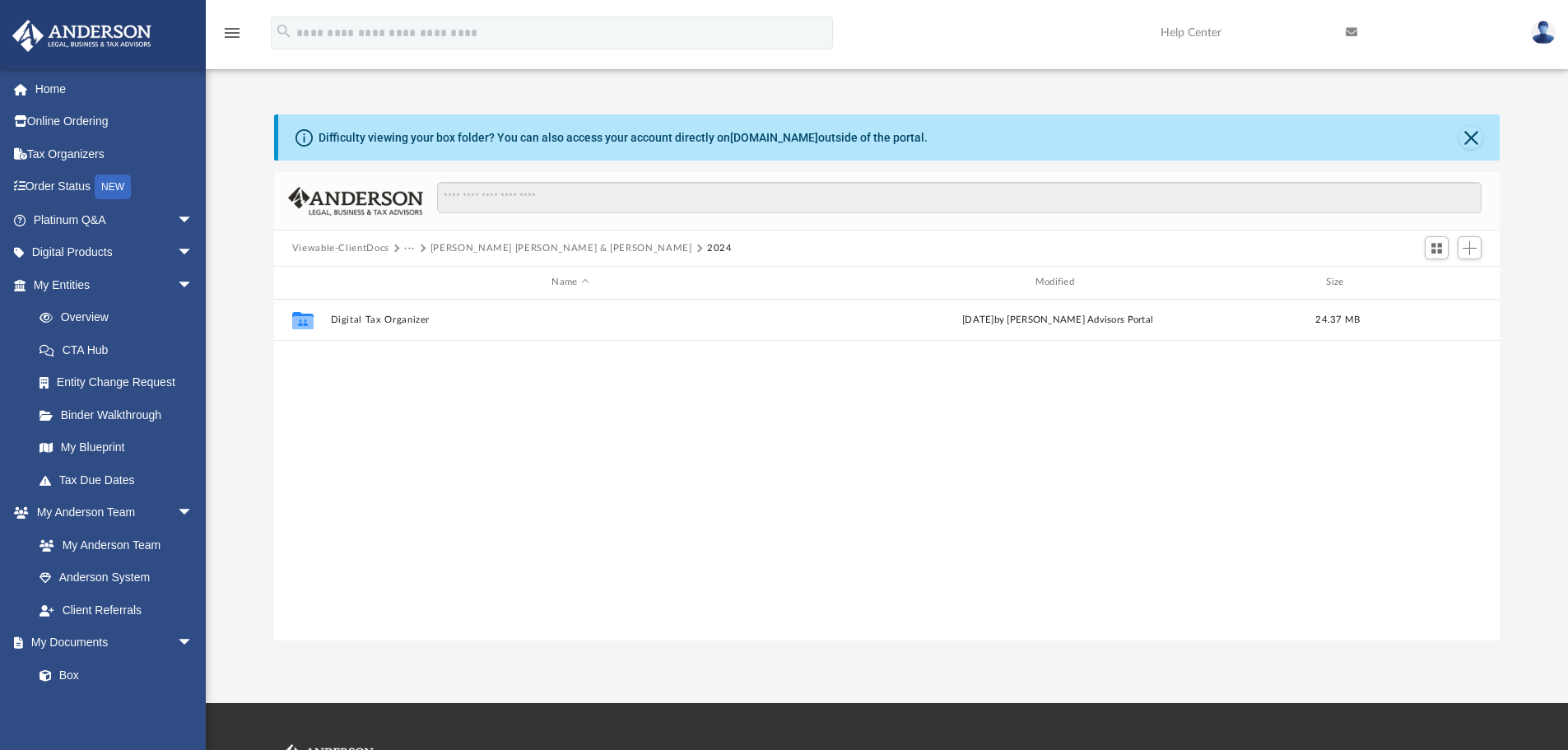
click at [352, 248] on button "Viewable-ClientDocs" at bounding box center [340, 249] width 97 height 14
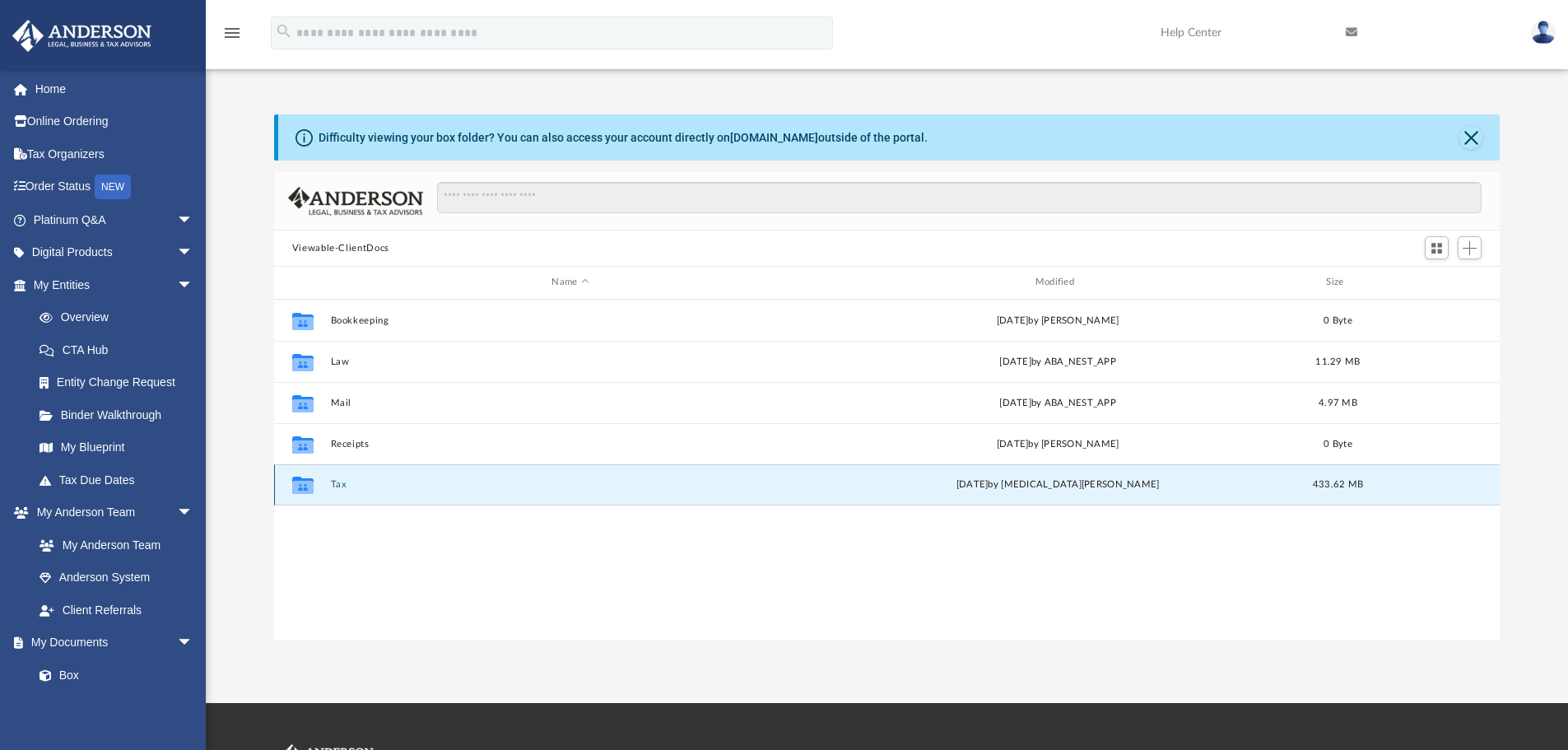
click at [339, 489] on button "Tax" at bounding box center [570, 485] width 480 height 11
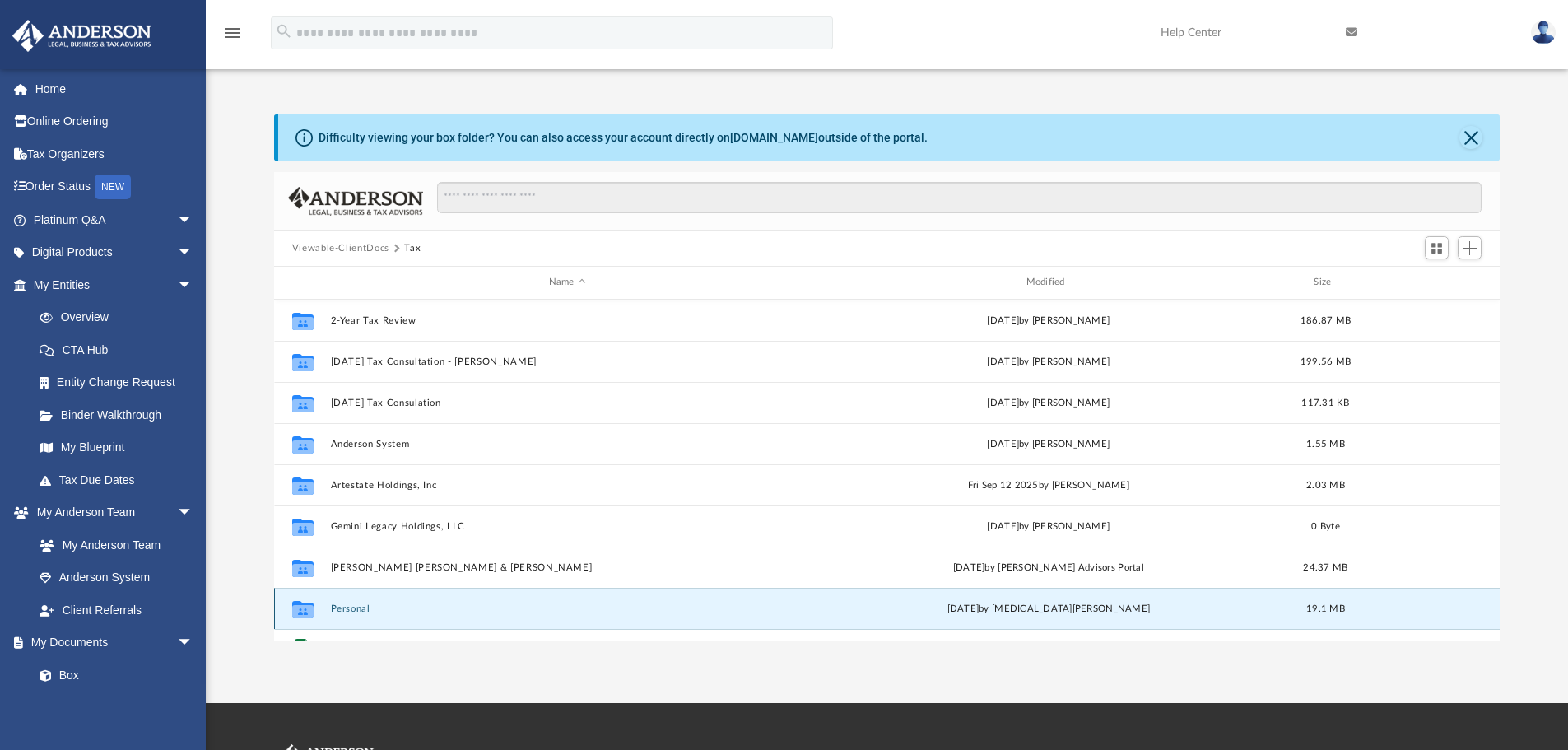
click at [354, 613] on button "Personal" at bounding box center [567, 609] width 474 height 11
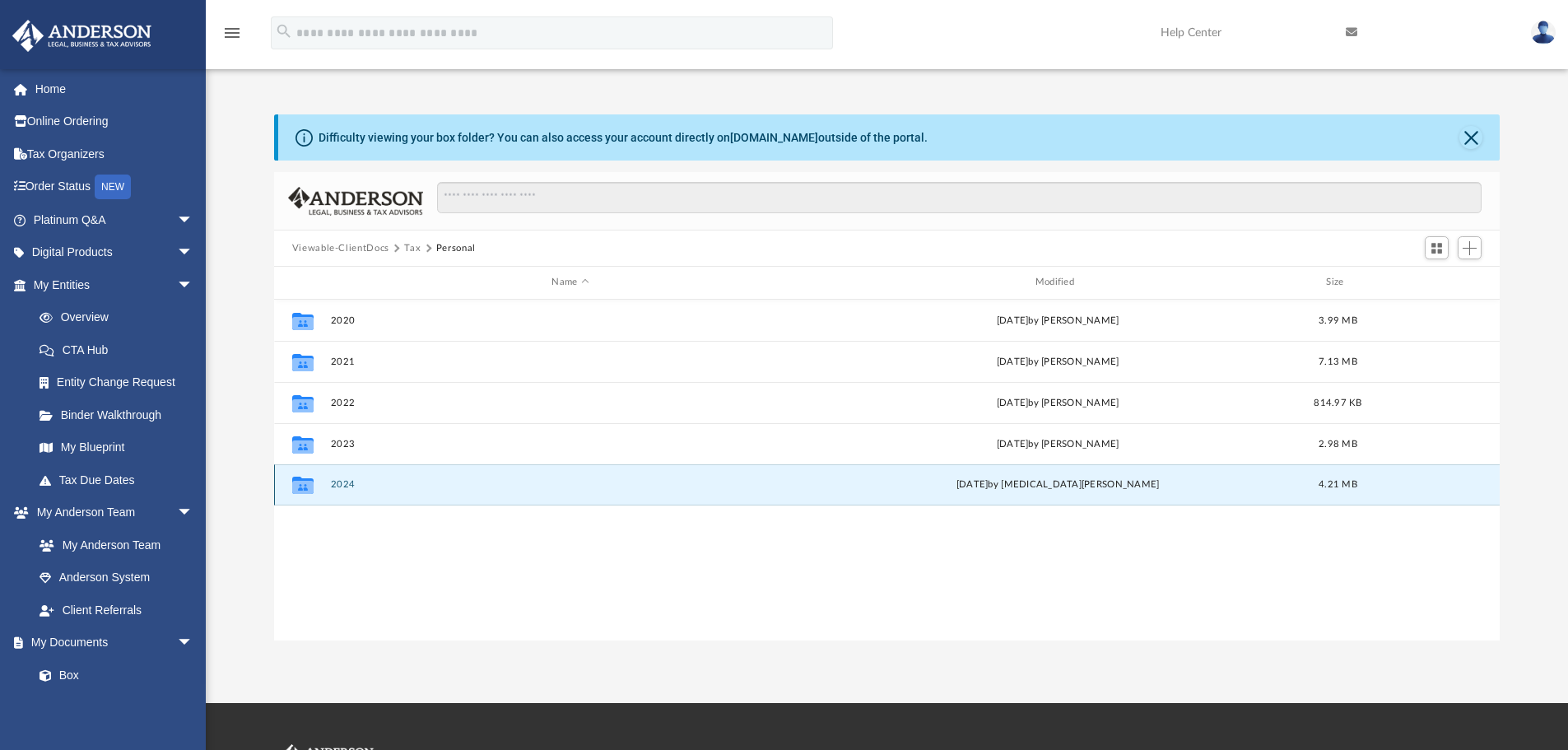
click at [345, 484] on button "2024" at bounding box center [570, 485] width 480 height 11
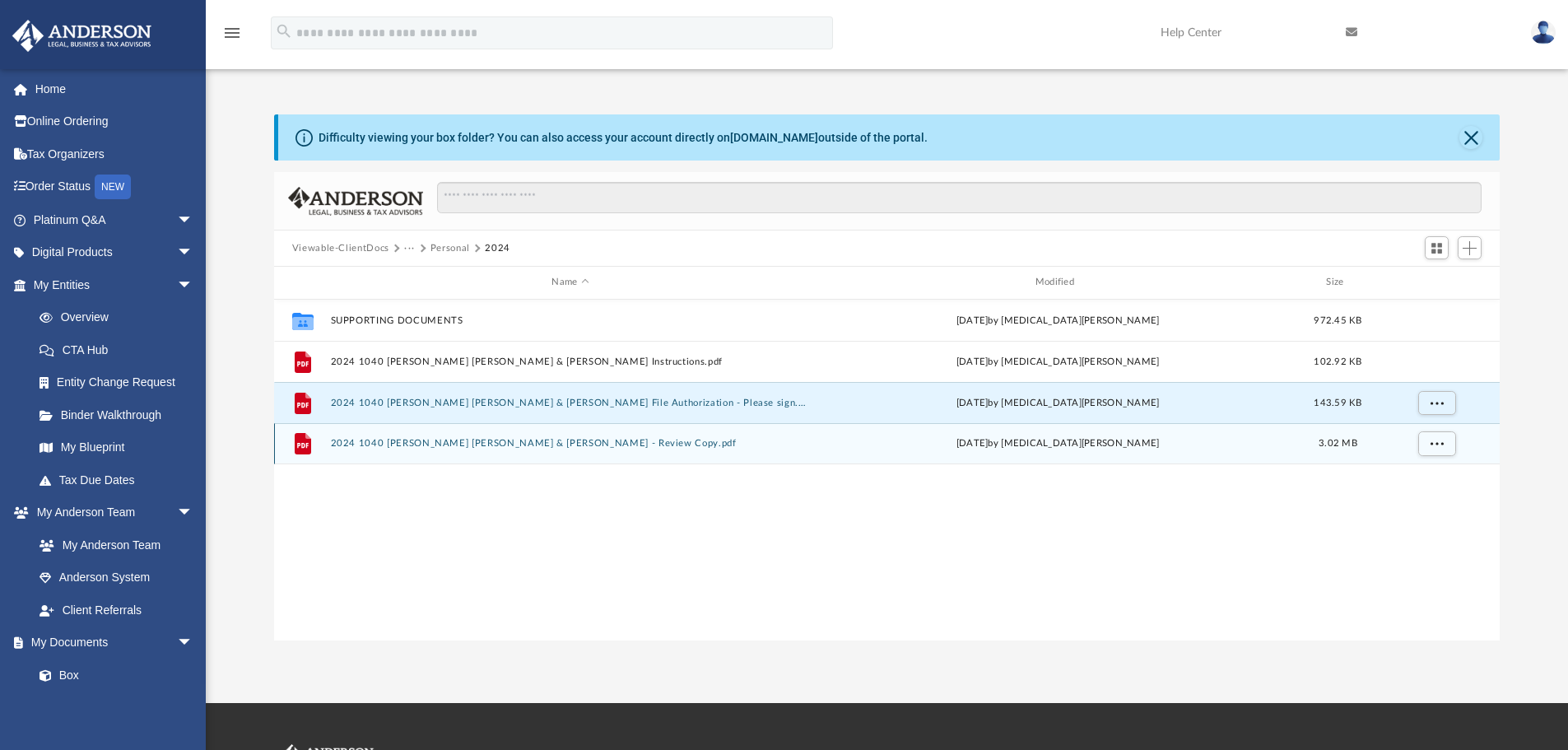
drag, startPoint x: 477, startPoint y: 402, endPoint x: 454, endPoint y: 426, distance: 33.2
click at [454, 426] on div "Collaborated Folder SUPPORTING DOCUMENTS [DATE] by [MEDICAL_DATA][PERSON_NAME] …" at bounding box center [887, 382] width 1226 height 165
click at [453, 440] on button "2024 1040 [PERSON_NAME] [PERSON_NAME] & [PERSON_NAME] - Review Copy.pdf" at bounding box center [570, 443] width 480 height 11
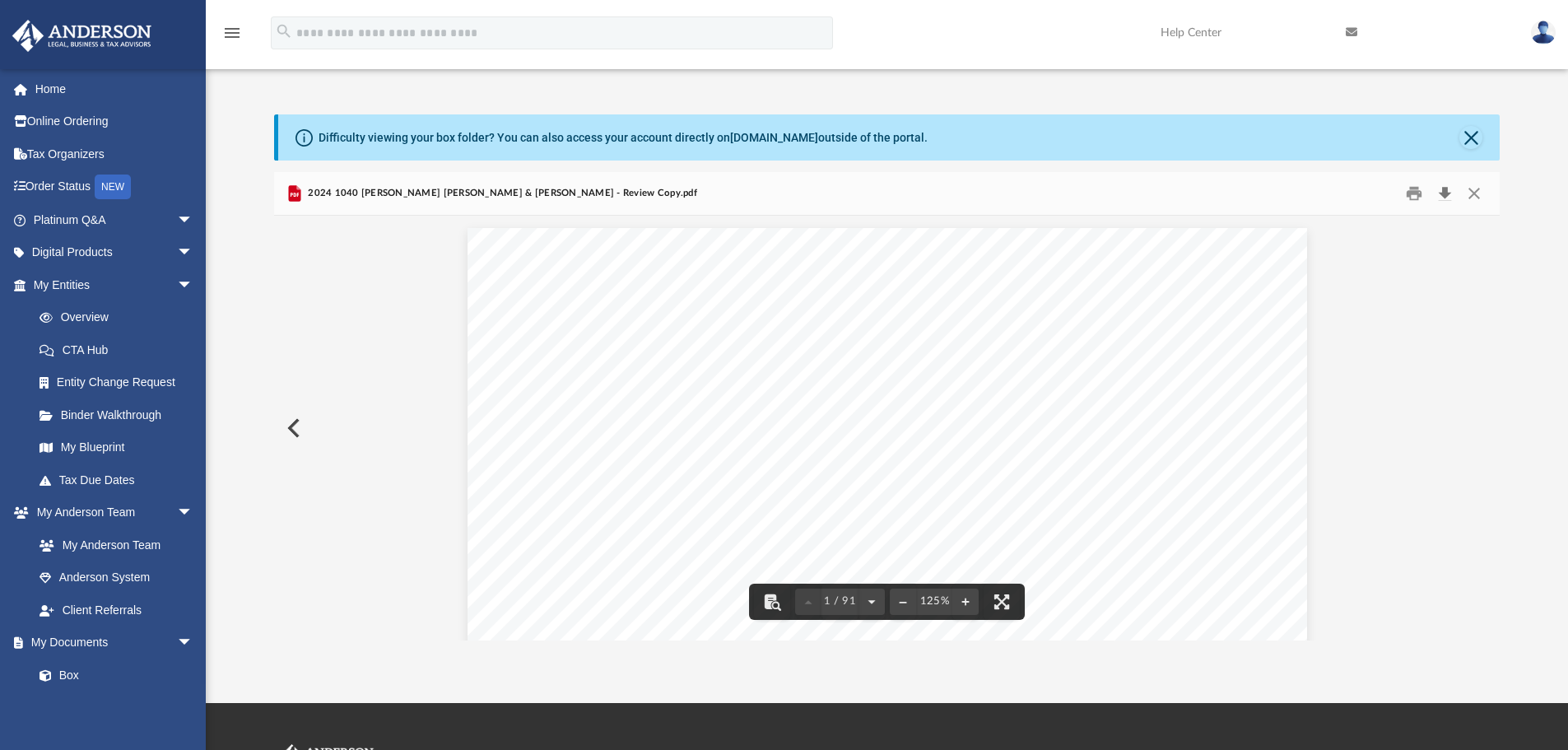
click at [1445, 196] on button "Download" at bounding box center [1444, 194] width 30 height 25
